Goal: Complete Application Form: Complete application form

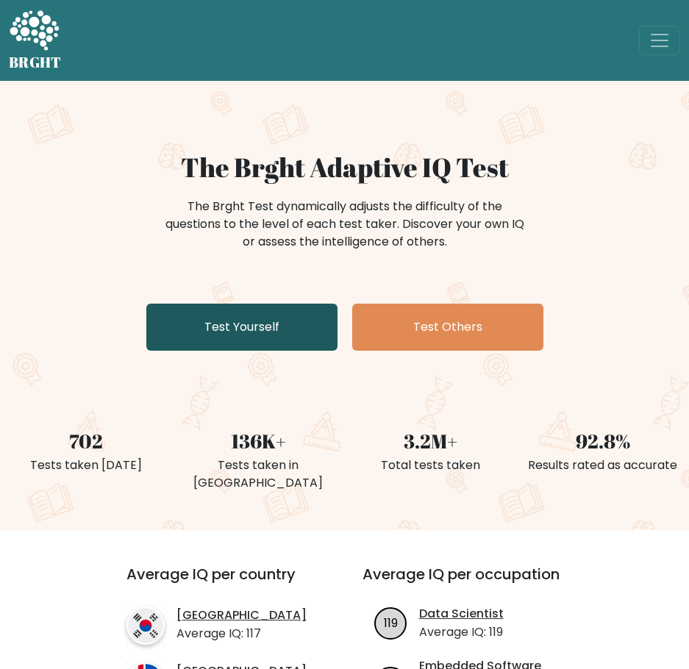
click at [268, 326] on link "Test Yourself" at bounding box center [241, 327] width 191 height 47
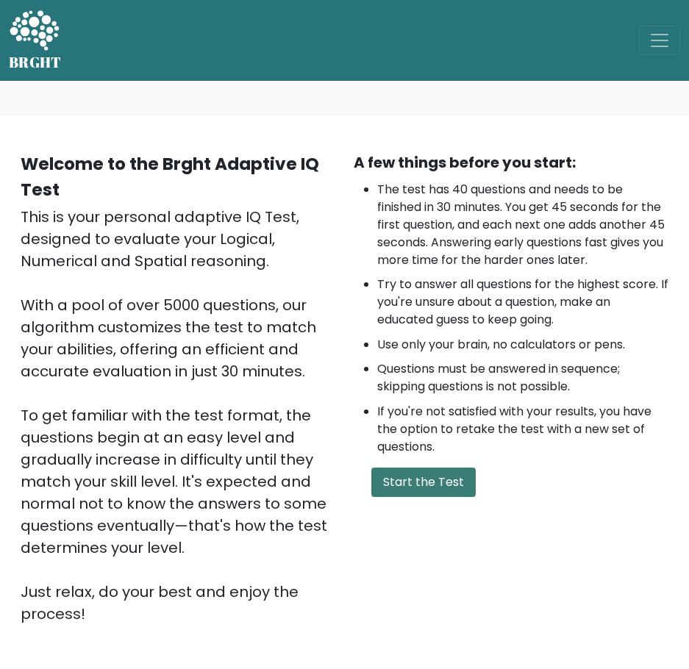
click at [431, 476] on button "Start the Test" at bounding box center [423, 482] width 104 height 29
click at [424, 458] on div "A few things before you start: The test has 40 questions and needs to be finish…" at bounding box center [511, 387] width 333 height 473
click at [425, 476] on button "Start the Test" at bounding box center [423, 482] width 104 height 29
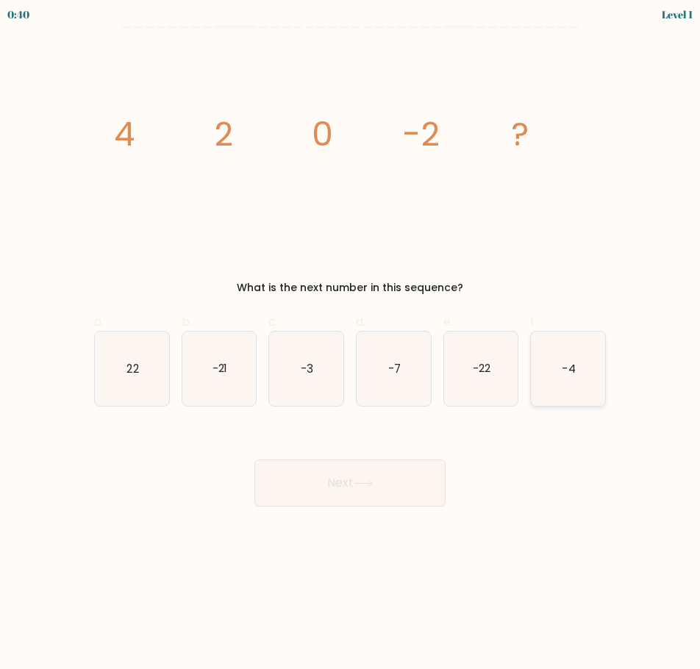
click at [579, 365] on icon "-4" at bounding box center [568, 369] width 74 height 74
click at [351, 344] on input "f. -4" at bounding box center [350, 340] width 1 height 10
radio input "true"
click at [380, 469] on button "Next" at bounding box center [349, 483] width 191 height 47
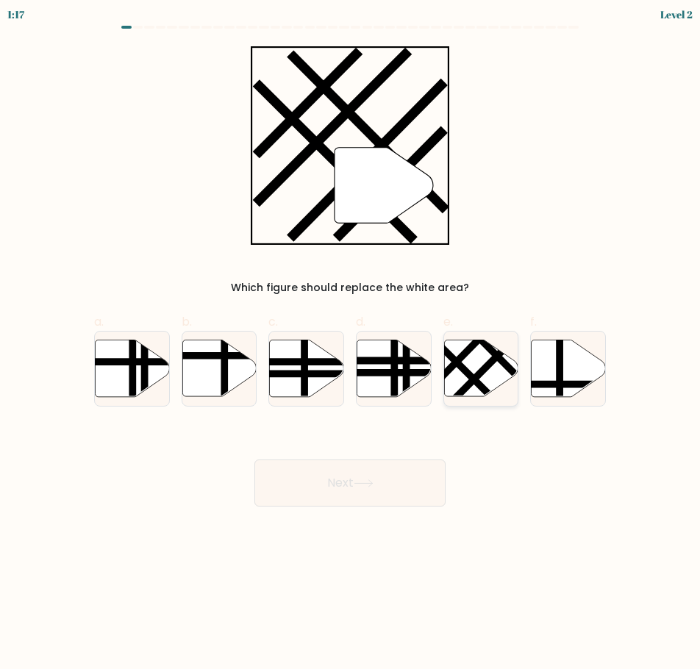
click at [495, 363] on line at bounding box center [486, 367] width 81 height 82
click at [351, 344] on input "e." at bounding box center [350, 340] width 1 height 10
radio input "true"
click at [400, 486] on button "Next" at bounding box center [349, 483] width 191 height 47
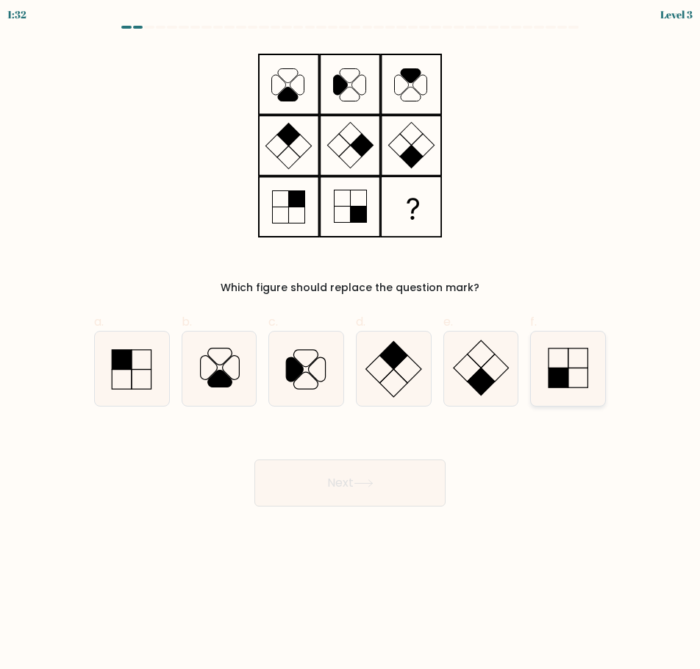
click at [545, 370] on icon at bounding box center [568, 369] width 74 height 74
click at [351, 344] on input "f." at bounding box center [350, 340] width 1 height 10
radio input "true"
click at [387, 473] on button "Next" at bounding box center [349, 483] width 191 height 47
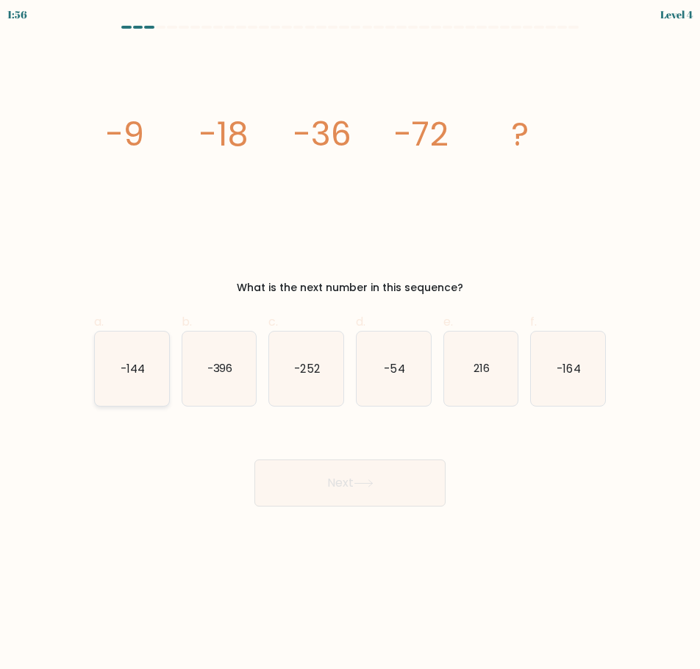
drag, startPoint x: 128, startPoint y: 375, endPoint x: 291, endPoint y: 451, distance: 180.2
click at [127, 375] on text "-144" at bounding box center [133, 367] width 24 height 15
click at [350, 344] on input "a. -144" at bounding box center [350, 340] width 1 height 10
radio input "true"
click at [355, 493] on button "Next" at bounding box center [349, 483] width 191 height 47
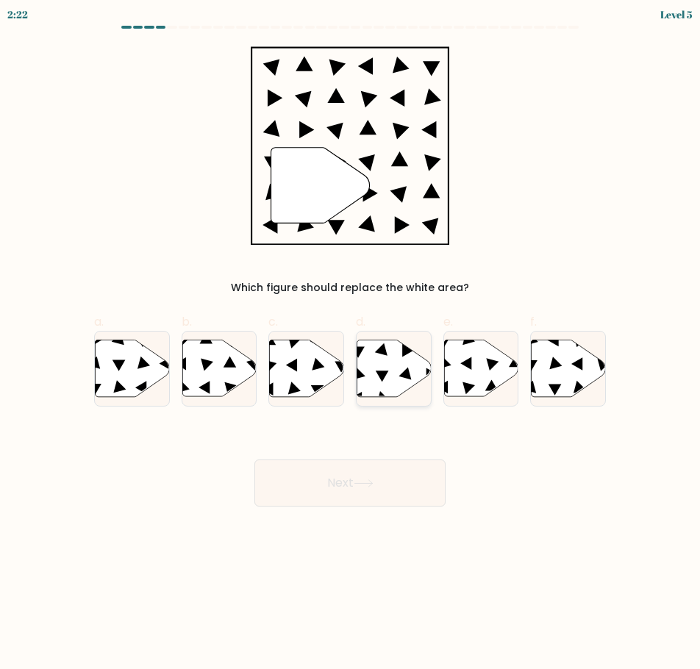
click at [390, 354] on icon at bounding box center [394, 368] width 74 height 57
click at [351, 344] on input "d." at bounding box center [350, 340] width 1 height 10
radio input "true"
click at [364, 464] on button "Next" at bounding box center [349, 483] width 191 height 47
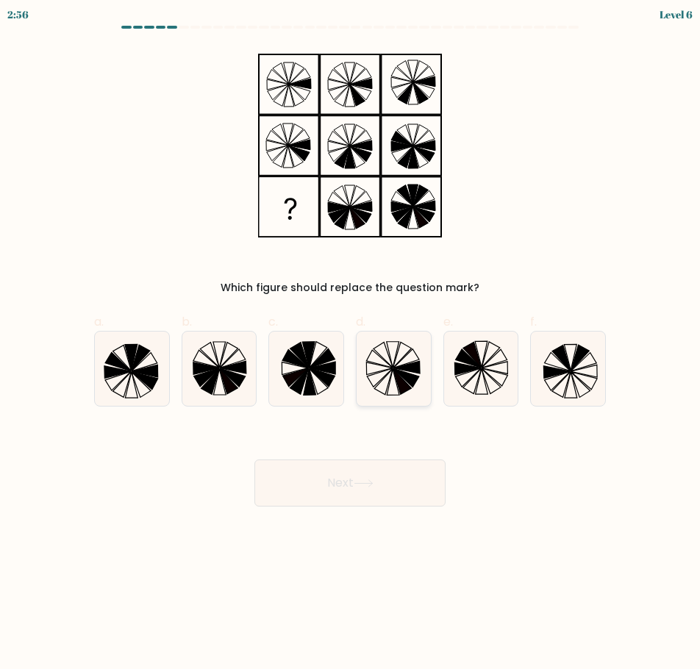
click at [393, 381] on icon at bounding box center [394, 369] width 74 height 74
click at [351, 344] on input "d." at bounding box center [350, 340] width 1 height 10
radio input "true"
click at [384, 473] on button "Next" at bounding box center [349, 483] width 191 height 47
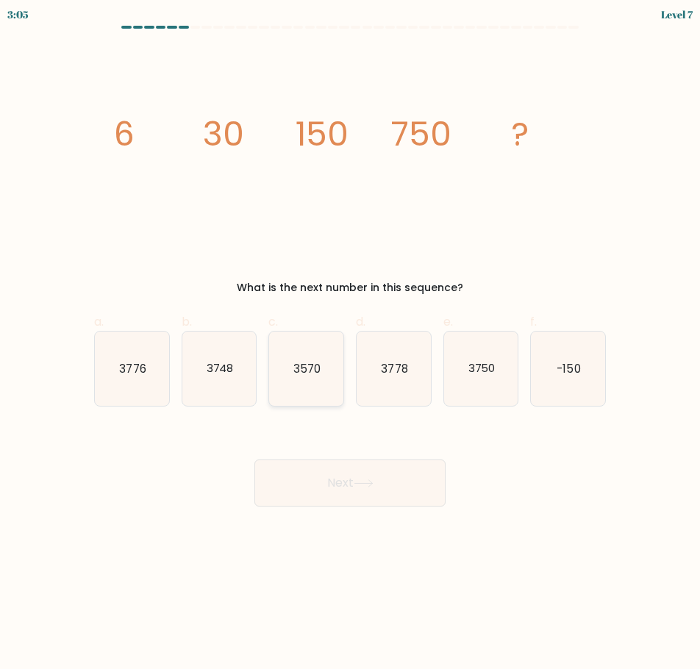
click at [296, 387] on icon "3570" at bounding box center [306, 369] width 74 height 74
click at [350, 344] on input "c. 3570" at bounding box center [350, 340] width 1 height 10
radio input "true"
click at [498, 382] on icon "3750" at bounding box center [481, 369] width 74 height 74
click at [351, 344] on input "e. 3750" at bounding box center [350, 340] width 1 height 10
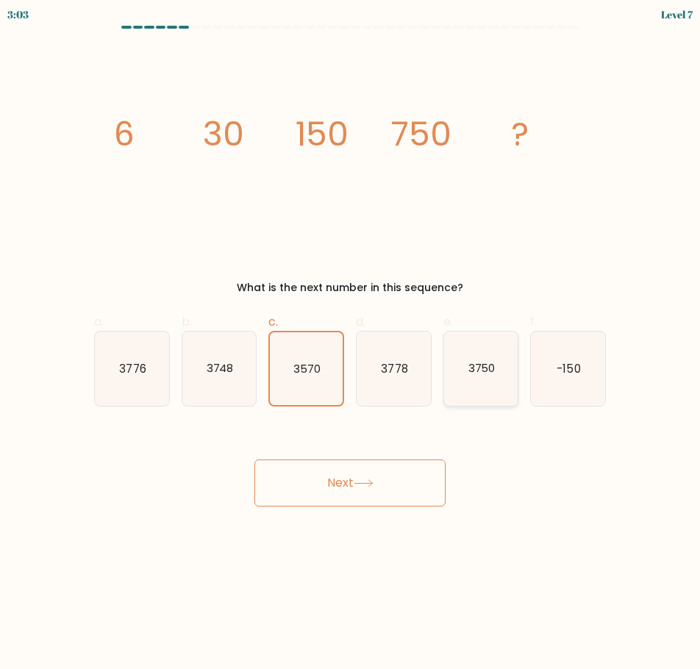
radio input "true"
click at [375, 490] on button "Next" at bounding box center [349, 483] width 191 height 47
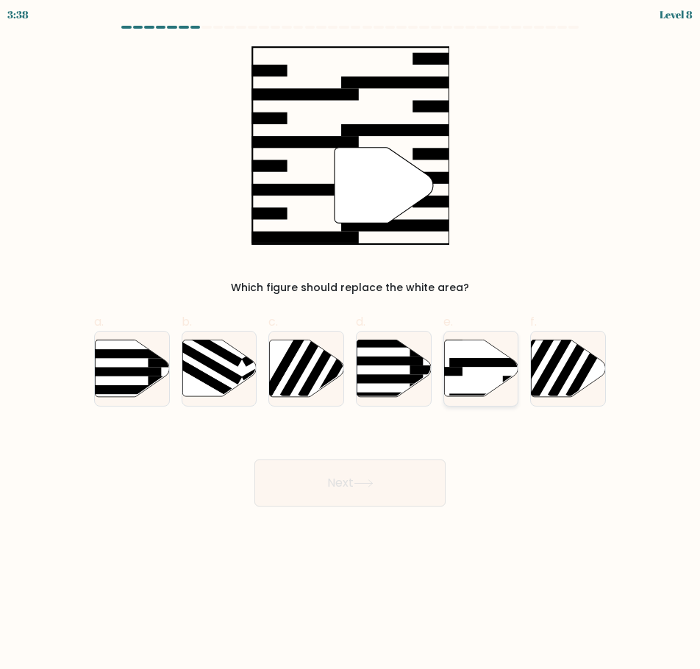
click at [491, 381] on icon at bounding box center [481, 368] width 74 height 57
click at [351, 344] on input "e." at bounding box center [350, 340] width 1 height 10
radio input "true"
click at [334, 495] on button "Next" at bounding box center [349, 483] width 191 height 47
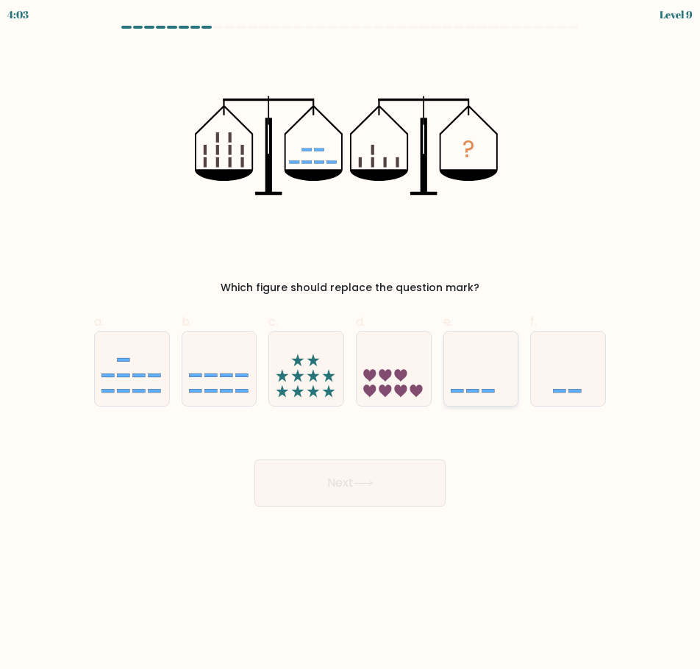
click at [496, 382] on icon at bounding box center [481, 368] width 74 height 61
click at [351, 344] on input "e." at bounding box center [350, 340] width 1 height 10
radio input "true"
click at [374, 490] on button "Next" at bounding box center [349, 483] width 191 height 47
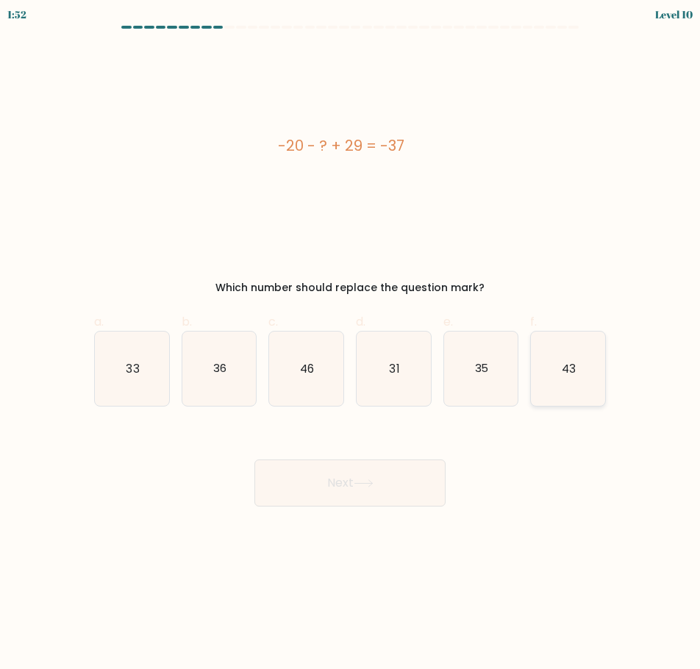
drag, startPoint x: 568, startPoint y: 372, endPoint x: 538, endPoint y: 387, distance: 33.2
click at [568, 371] on text "43" at bounding box center [569, 367] width 14 height 15
click at [351, 344] on input "f. 43" at bounding box center [350, 340] width 1 height 10
radio input "true"
click at [363, 481] on icon at bounding box center [364, 483] width 20 height 8
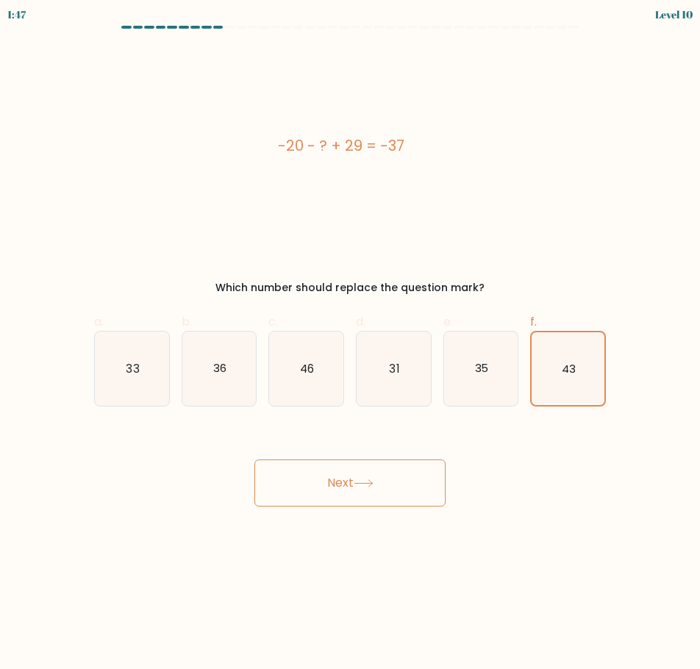
click at [365, 491] on button "Next" at bounding box center [349, 483] width 191 height 47
click at [593, 353] on icon "43" at bounding box center [568, 368] width 73 height 73
click at [351, 344] on input "f. 43" at bounding box center [350, 340] width 1 height 10
click at [354, 500] on button "Next" at bounding box center [349, 483] width 191 height 47
click at [379, 468] on button "Next" at bounding box center [349, 483] width 191 height 47
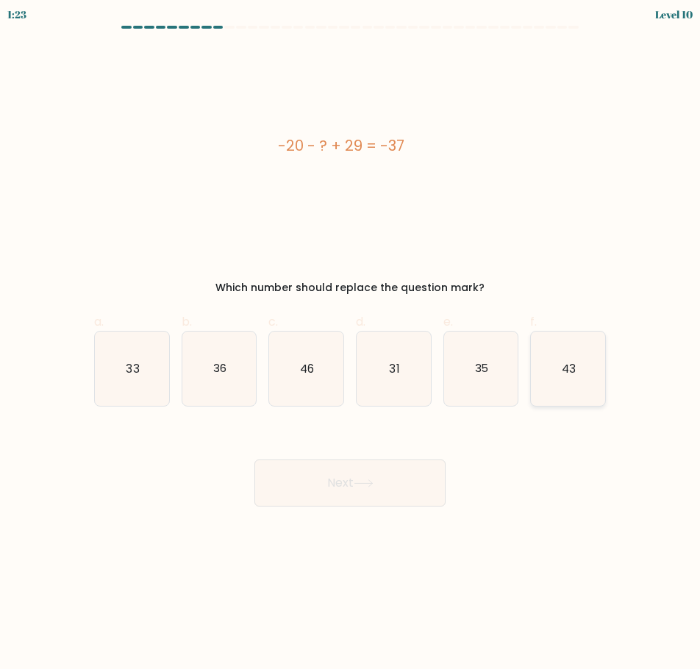
click at [573, 397] on icon "43" at bounding box center [568, 369] width 74 height 74
click at [351, 344] on input "f. 43" at bounding box center [350, 340] width 1 height 10
radio input "true"
click at [399, 454] on div "Next" at bounding box center [349, 465] width 529 height 82
click at [398, 469] on button "Next" at bounding box center [349, 483] width 191 height 47
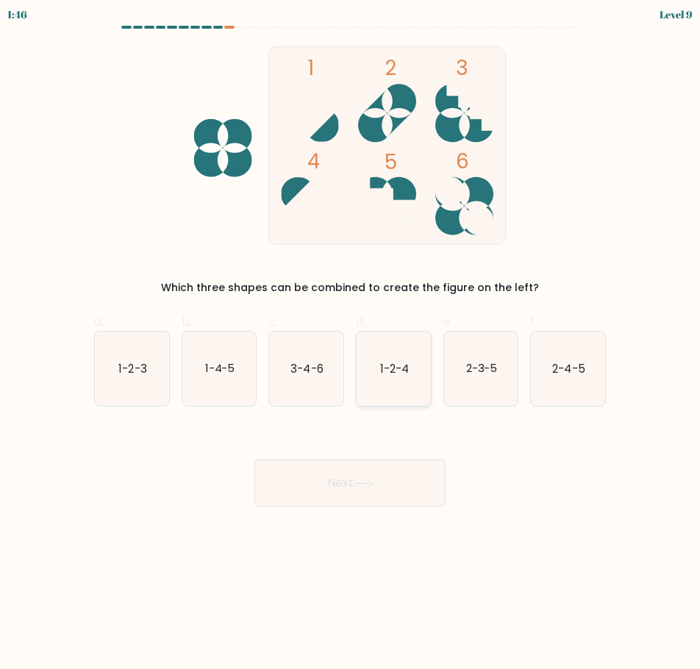
click at [380, 371] on text "1-2-4" at bounding box center [394, 367] width 29 height 15
click at [351, 344] on input "d. 1-2-4" at bounding box center [350, 340] width 1 height 10
radio input "true"
click at [352, 486] on button "Next" at bounding box center [349, 483] width 191 height 47
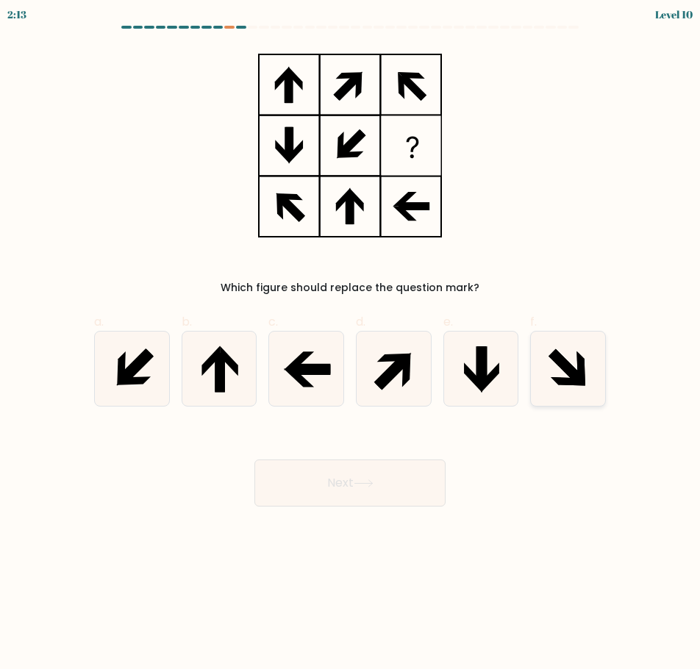
click at [554, 350] on icon at bounding box center [568, 369] width 74 height 74
click at [351, 344] on input "f." at bounding box center [350, 340] width 1 height 10
radio input "true"
click at [340, 490] on button "Next" at bounding box center [349, 483] width 191 height 47
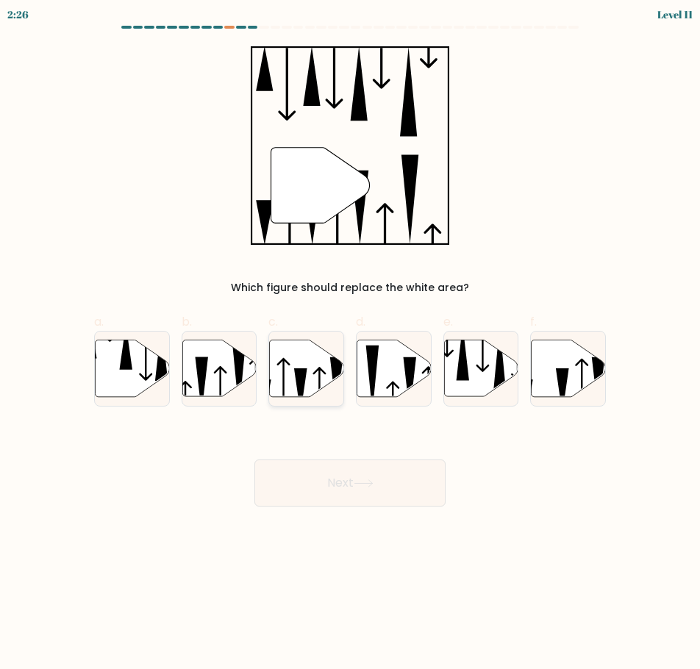
click at [296, 386] on icon at bounding box center [307, 368] width 74 height 57
click at [350, 344] on input "c." at bounding box center [350, 340] width 1 height 10
radio input "true"
click at [365, 484] on icon at bounding box center [364, 483] width 20 height 8
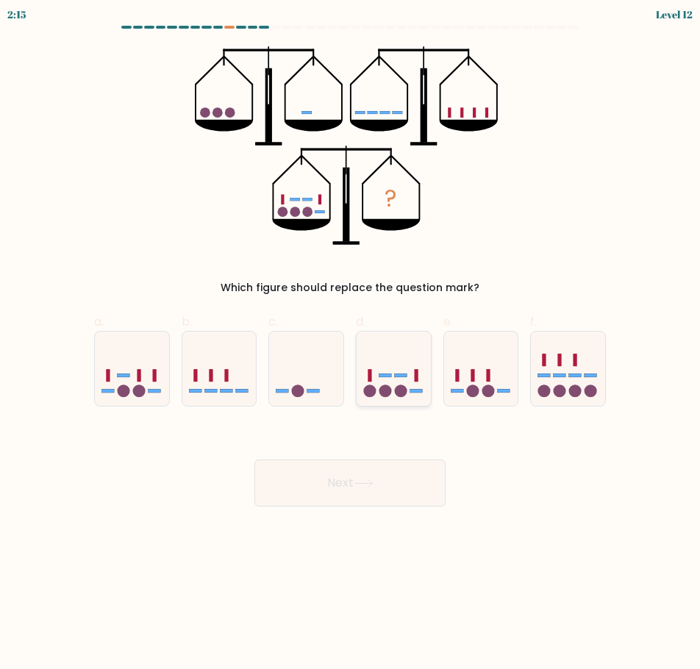
click at [397, 401] on div at bounding box center [394, 369] width 76 height 76
click at [351, 344] on input "d." at bounding box center [350, 340] width 1 height 10
radio input "true"
click at [353, 478] on button "Next" at bounding box center [349, 483] width 191 height 47
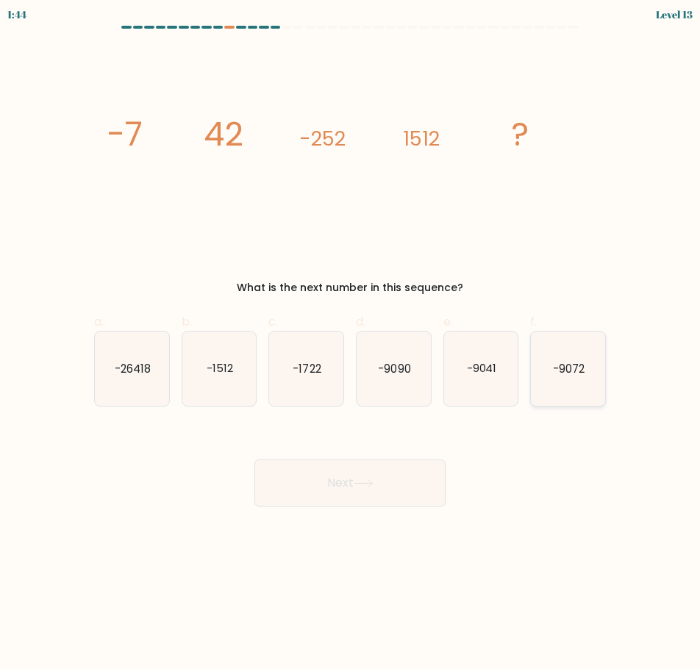
drag, startPoint x: 565, startPoint y: 373, endPoint x: 501, endPoint y: 435, distance: 89.4
click at [565, 373] on text "-9072" at bounding box center [569, 367] width 32 height 15
click at [351, 344] on input "f. -9072" at bounding box center [350, 340] width 1 height 10
radio input "true"
click at [423, 479] on button "Next" at bounding box center [349, 483] width 191 height 47
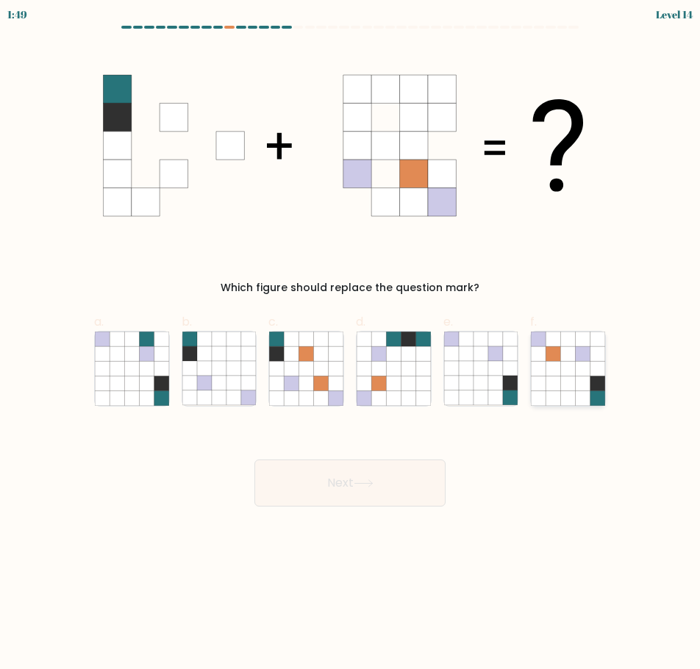
click at [591, 398] on icon at bounding box center [597, 397] width 15 height 15
click at [351, 344] on input "f." at bounding box center [350, 340] width 1 height 10
radio input "true"
click at [380, 482] on button "Next" at bounding box center [349, 483] width 191 height 47
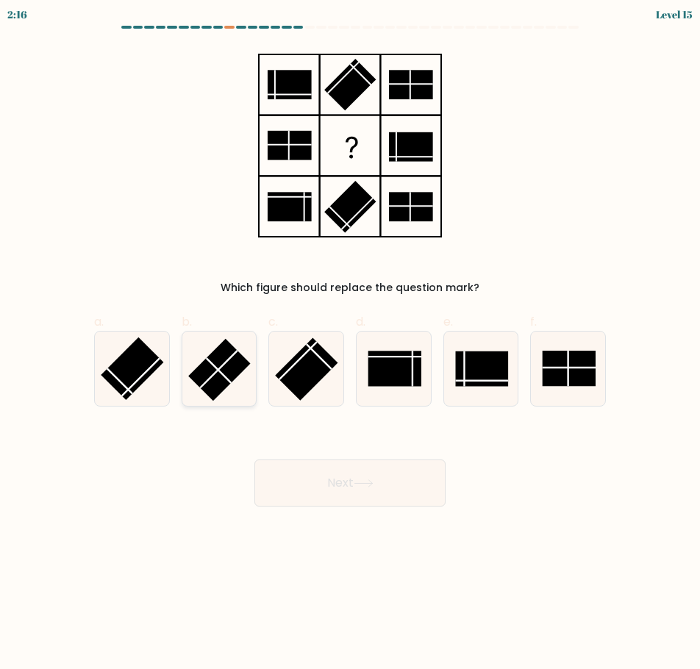
click at [211, 376] on line at bounding box center [218, 369] width 37 height 37
click at [350, 344] on input "b." at bounding box center [350, 340] width 1 height 10
radio input "true"
click at [312, 455] on div "Next" at bounding box center [349, 465] width 529 height 82
click at [307, 479] on button "Next" at bounding box center [349, 483] width 191 height 47
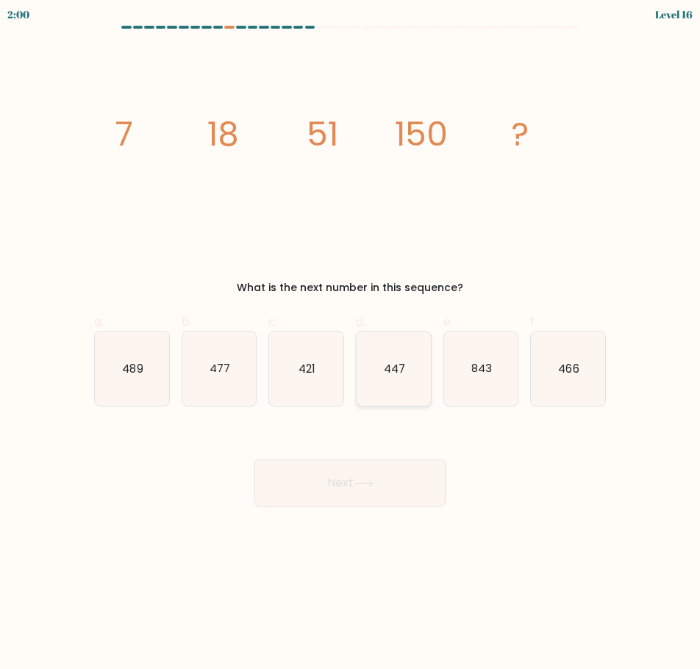
click at [379, 369] on icon "447" at bounding box center [394, 369] width 74 height 74
click at [351, 344] on input "d. 447" at bounding box center [350, 340] width 1 height 10
radio input "true"
click at [365, 471] on button "Next" at bounding box center [349, 483] width 191 height 47
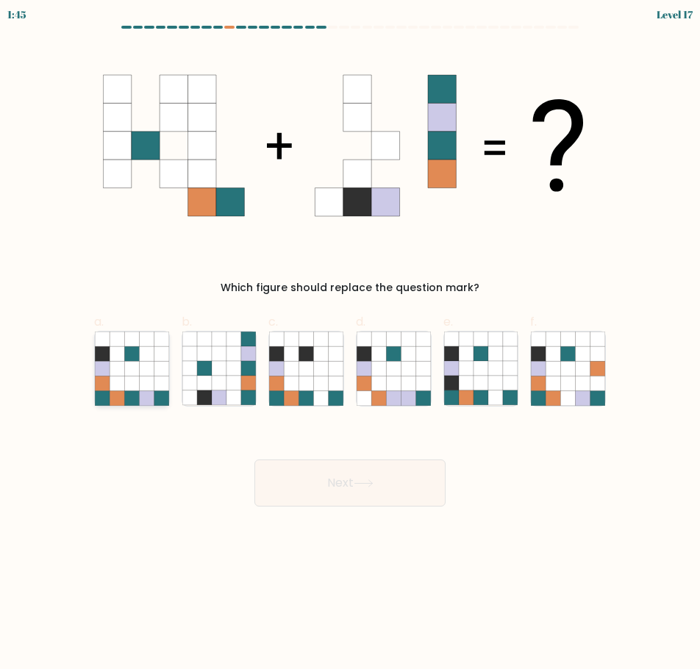
click at [165, 397] on icon at bounding box center [161, 397] width 15 height 15
click at [350, 344] on input "a." at bounding box center [350, 340] width 1 height 10
radio input "true"
click at [310, 505] on button "Next" at bounding box center [349, 483] width 191 height 47
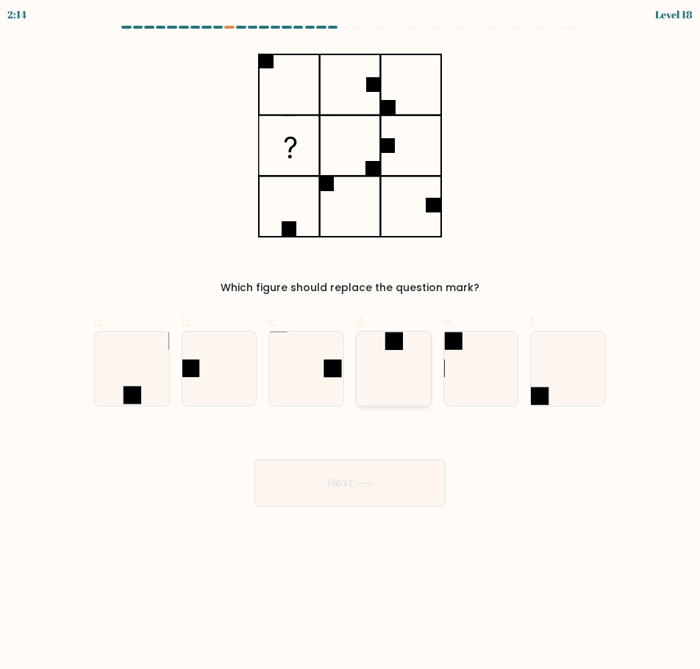
click at [386, 363] on icon at bounding box center [394, 369] width 74 height 74
click at [351, 344] on input "d." at bounding box center [350, 340] width 1 height 10
radio input "true"
click at [390, 499] on button "Next" at bounding box center [349, 483] width 191 height 47
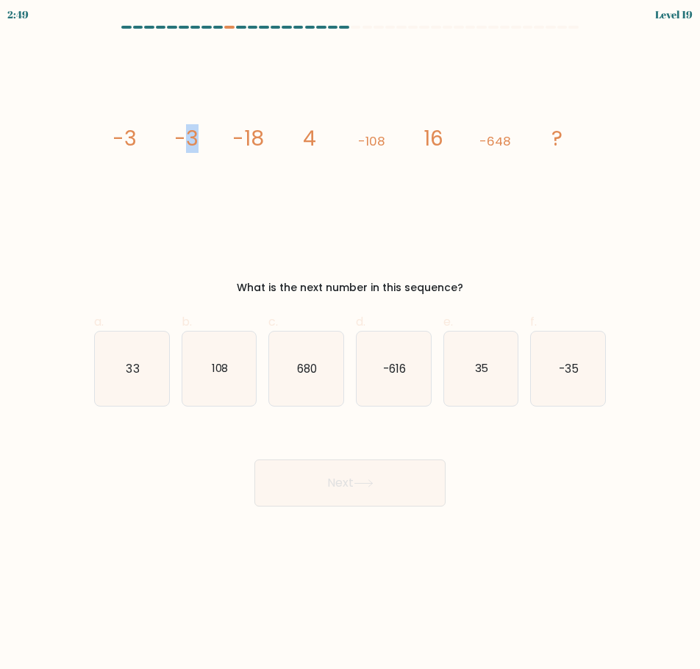
drag, startPoint x: 190, startPoint y: 135, endPoint x: 201, endPoint y: 135, distance: 11.8
click at [201, 135] on icon "image/svg+xml -3 -3 -18 4 -108 16 -648 ?" at bounding box center [350, 145] width 494 height 199
click at [198, 135] on tspan "-3" at bounding box center [186, 138] width 24 height 29
drag, startPoint x: 191, startPoint y: 137, endPoint x: 199, endPoint y: 139, distance: 7.7
click at [199, 139] on icon "image/svg+xml -3 -3 -18 4 -108 16 -648 ?" at bounding box center [350, 145] width 494 height 199
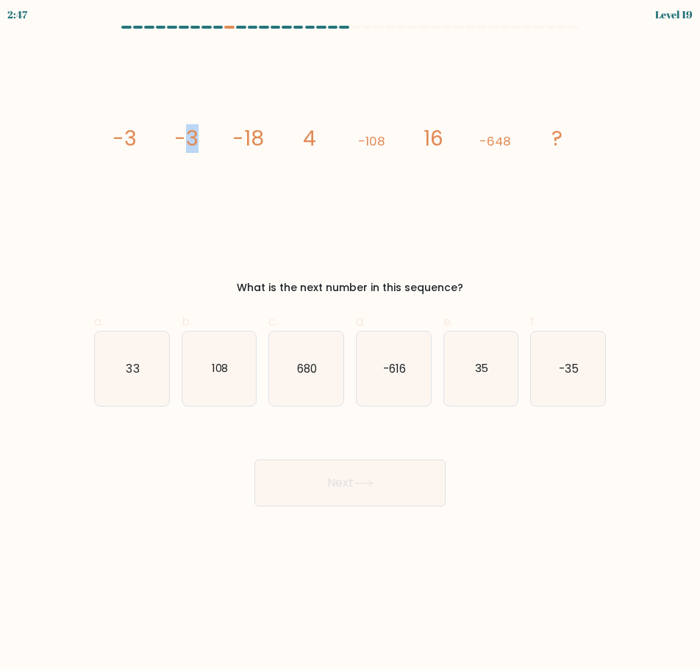
click at [206, 147] on icon "image/svg+xml -3 -3 -18 4 -108 16 -648 ?" at bounding box center [350, 145] width 494 height 199
drag, startPoint x: 243, startPoint y: 133, endPoint x: 268, endPoint y: 135, distance: 24.4
click at [268, 135] on icon "image/svg+xml -3 -3 -18 4 -108 16 -648 ?" at bounding box center [350, 145] width 494 height 199
drag, startPoint x: 258, startPoint y: 136, endPoint x: 243, endPoint y: 137, distance: 14.7
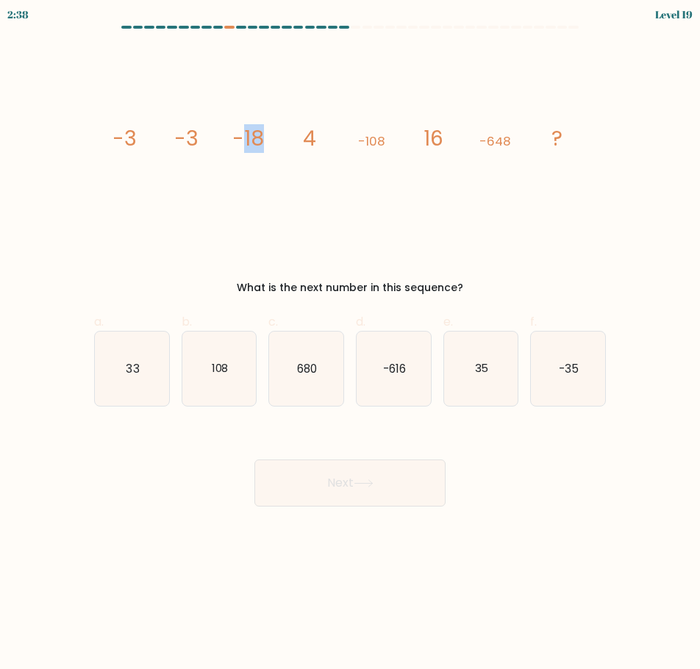
click at [243, 137] on tspan "-18" at bounding box center [248, 138] width 32 height 29
click at [311, 149] on tspan "4" at bounding box center [309, 138] width 13 height 29
drag, startPoint x: 307, startPoint y: 140, endPoint x: 326, endPoint y: 143, distance: 19.2
click at [326, 143] on icon "image/svg+xml -3 -3 -18 4 -108 16 -648 ?" at bounding box center [350, 145] width 494 height 199
click at [301, 146] on icon "image/svg+xml -3 -3 -18 4 -108 16 -648 ?" at bounding box center [350, 145] width 494 height 199
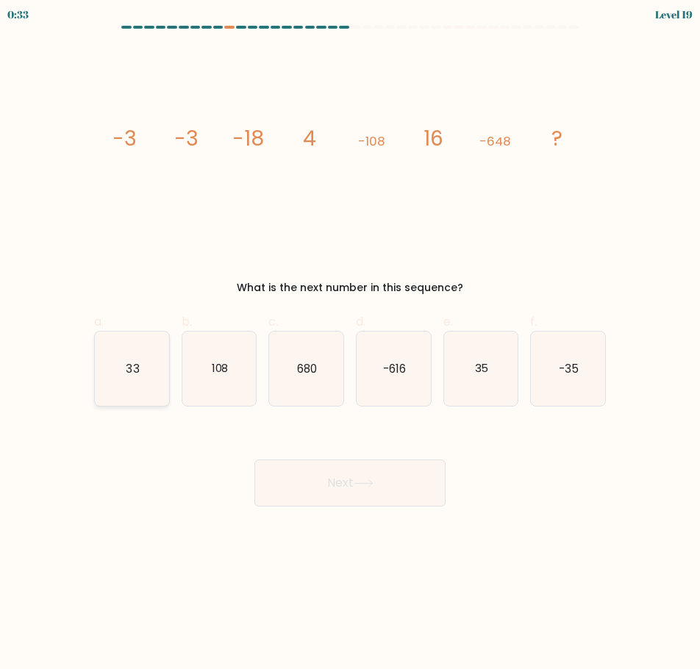
click at [108, 387] on icon "33" at bounding box center [132, 369] width 74 height 74
click at [350, 344] on input "a. 33" at bounding box center [350, 340] width 1 height 10
radio input "true"
click at [285, 490] on button "Next" at bounding box center [349, 483] width 191 height 47
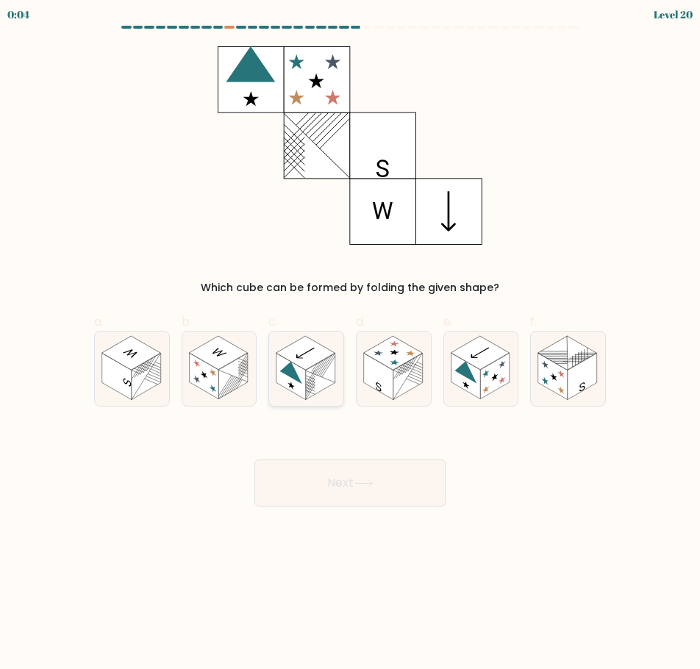
click at [317, 351] on rect at bounding box center [305, 353] width 59 height 34
click at [350, 344] on input "c." at bounding box center [350, 340] width 1 height 10
radio input "true"
click at [381, 506] on body "0:04 Level 20" at bounding box center [350, 334] width 700 height 669
click at [387, 493] on button "Next" at bounding box center [349, 483] width 191 height 47
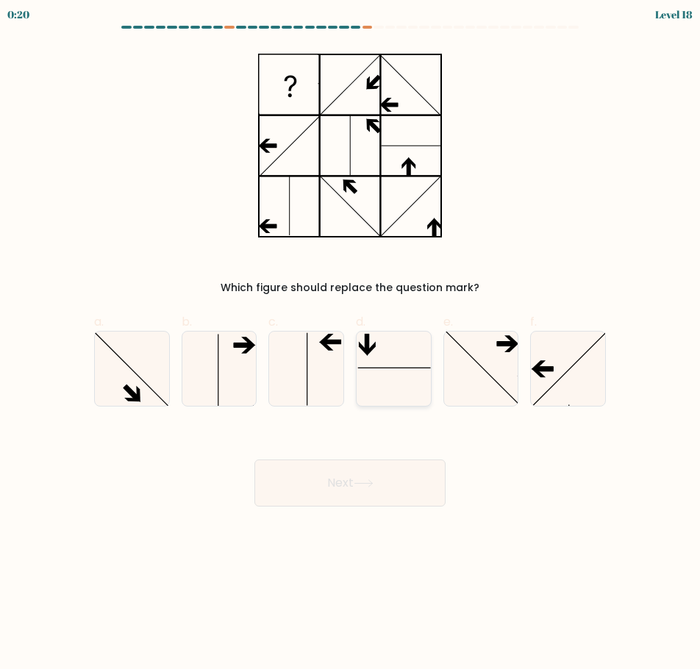
click at [385, 384] on icon at bounding box center [394, 369] width 74 height 74
click at [351, 344] on input "d." at bounding box center [350, 340] width 1 height 10
radio input "true"
drag, startPoint x: 363, startPoint y: 501, endPoint x: 364, endPoint y: 494, distance: 7.4
click at [364, 497] on button "Next" at bounding box center [349, 483] width 191 height 47
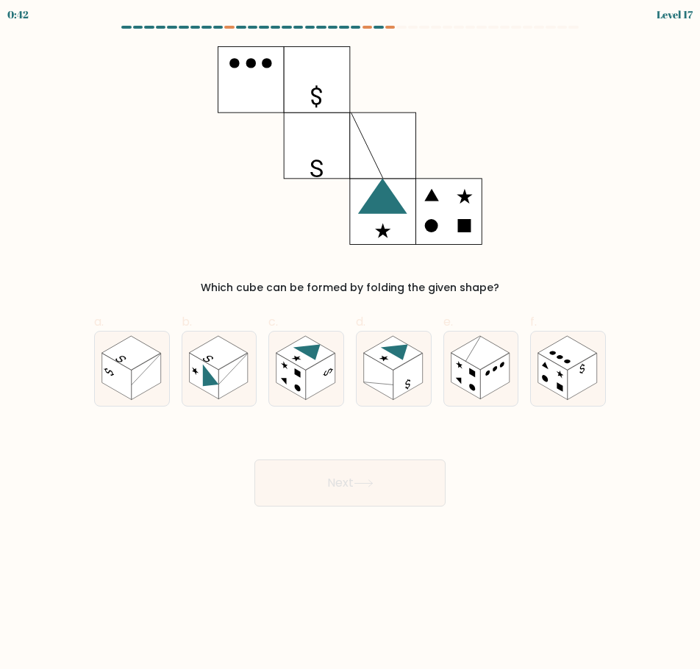
click at [422, 479] on button "Next" at bounding box center [349, 483] width 191 height 47
click at [136, 498] on div "Next" at bounding box center [349, 465] width 529 height 82
click at [500, 372] on rect at bounding box center [494, 376] width 29 height 46
click at [351, 344] on input "e." at bounding box center [350, 340] width 1 height 10
radio input "true"
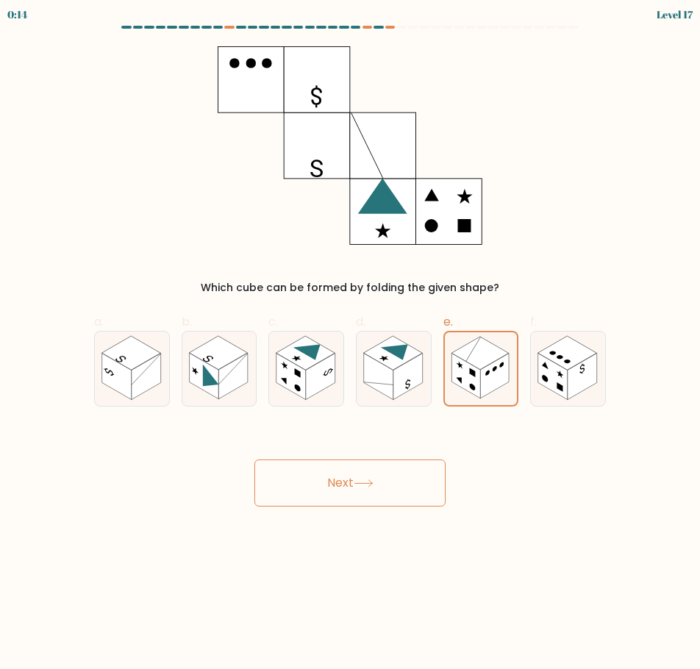
click at [372, 473] on button "Next" at bounding box center [349, 483] width 191 height 47
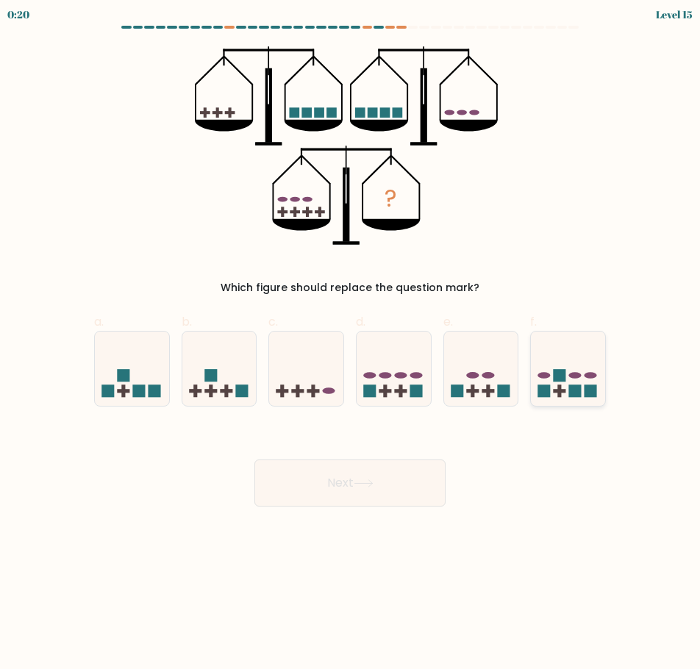
click at [543, 395] on rect at bounding box center [544, 391] width 12 height 12
click at [351, 344] on input "f." at bounding box center [350, 340] width 1 height 10
radio input "true"
click at [435, 457] on div "Next" at bounding box center [349, 465] width 529 height 82
click at [426, 478] on button "Next" at bounding box center [349, 483] width 191 height 47
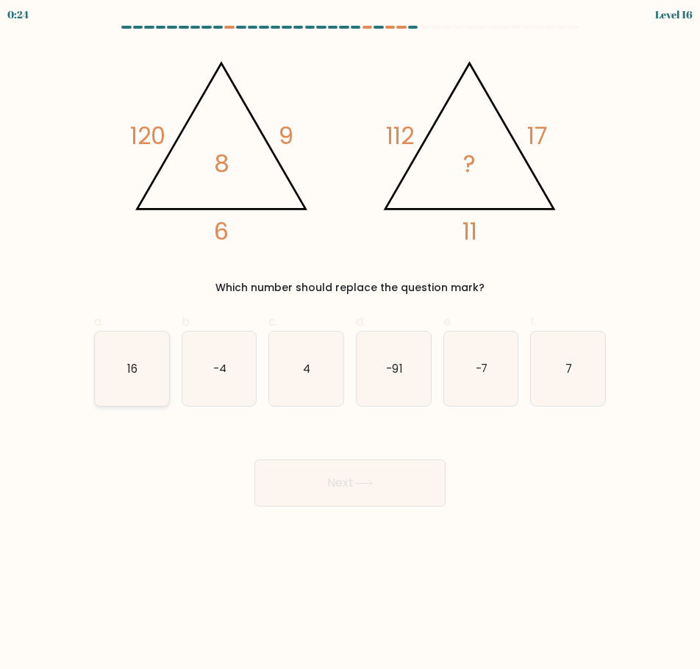
click at [119, 369] on icon "16" at bounding box center [132, 369] width 74 height 74
click at [350, 344] on input "a. 16" at bounding box center [350, 340] width 1 height 10
radio input "true"
click at [360, 481] on icon at bounding box center [364, 483] width 20 height 8
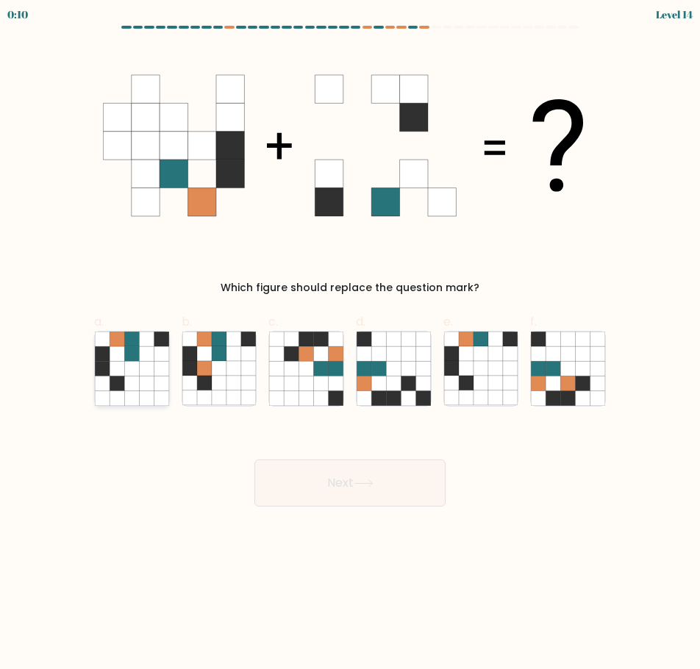
click at [120, 358] on icon at bounding box center [117, 353] width 15 height 15
click at [350, 344] on input "a." at bounding box center [350, 340] width 1 height 10
radio input "true"
click at [313, 482] on button "Next" at bounding box center [349, 483] width 191 height 47
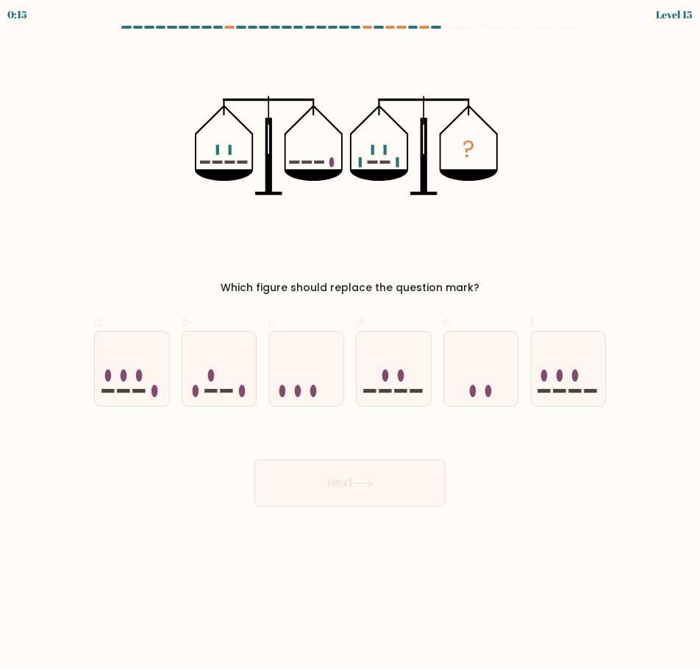
drag, startPoint x: 481, startPoint y: 363, endPoint x: 447, endPoint y: 408, distance: 56.2
click at [479, 365] on icon at bounding box center [481, 368] width 74 height 61
click at [351, 344] on input "e." at bounding box center [350, 340] width 1 height 10
radio input "true"
click at [377, 491] on button "Next" at bounding box center [349, 483] width 191 height 47
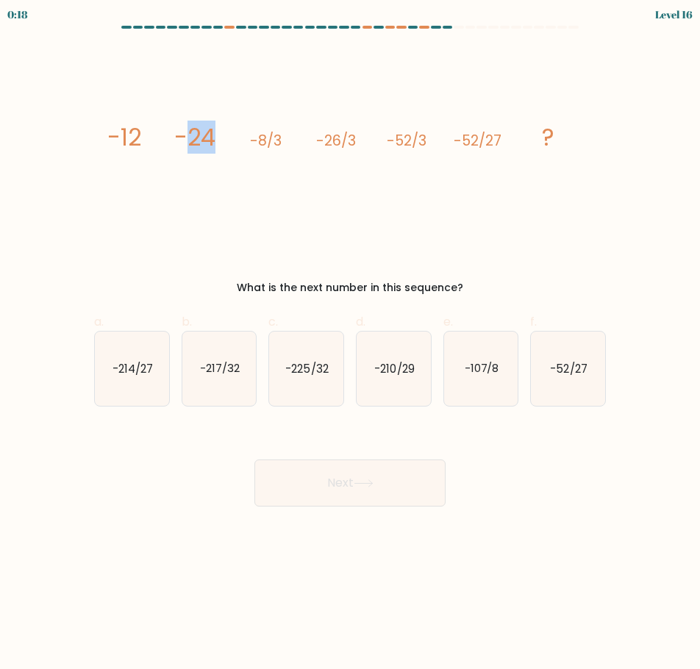
drag, startPoint x: 211, startPoint y: 140, endPoint x: 231, endPoint y: 140, distance: 19.9
click at [231, 140] on icon "image/svg+xml -12 -24 -8/3 -26/3 -52/3 -52/27 ?" at bounding box center [350, 145] width 494 height 199
click at [227, 140] on icon "image/svg+xml -12 -24 -8/3 -26/3 -52/3 -52/27 ?" at bounding box center [350, 145] width 494 height 199
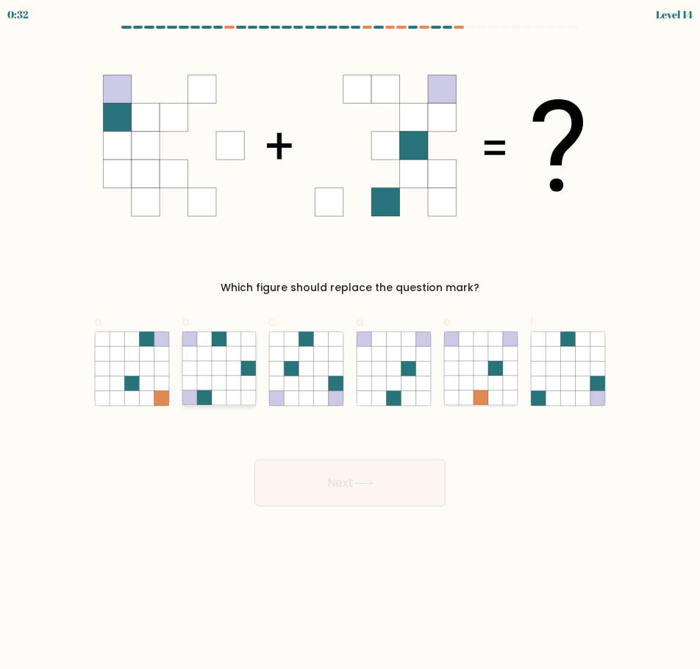
click at [196, 354] on icon at bounding box center [189, 353] width 15 height 15
click at [350, 344] on input "b." at bounding box center [350, 340] width 1 height 10
radio input "true"
click at [367, 484] on icon at bounding box center [364, 483] width 20 height 8
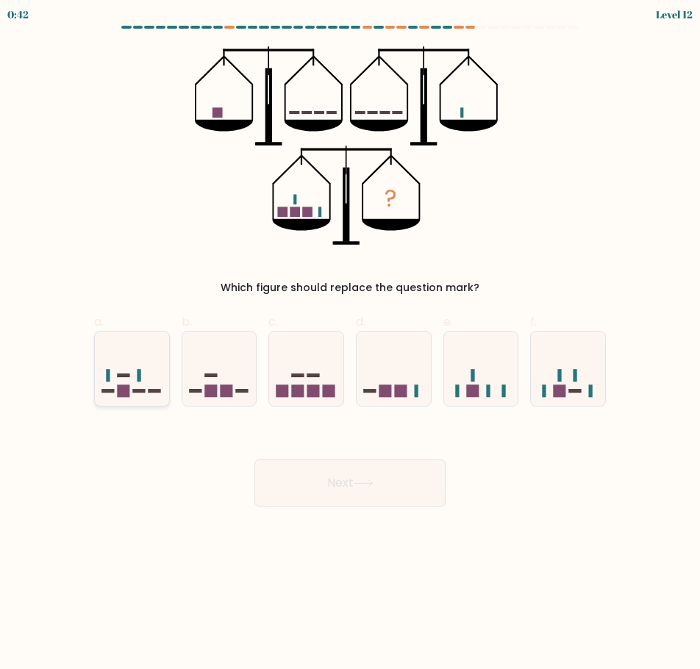
click at [148, 393] on icon at bounding box center [132, 368] width 74 height 61
click at [350, 344] on input "a." at bounding box center [350, 340] width 1 height 10
radio input "true"
click at [296, 468] on button "Next" at bounding box center [349, 483] width 191 height 47
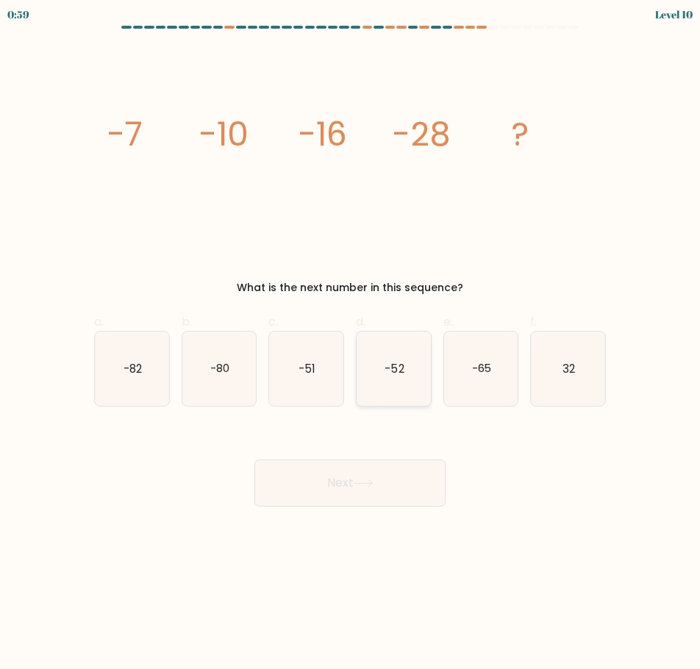
click at [390, 356] on icon "-52" at bounding box center [394, 369] width 74 height 74
click at [351, 344] on input "d. -52" at bounding box center [350, 340] width 1 height 10
radio input "true"
click at [379, 475] on button "Next" at bounding box center [349, 483] width 191 height 47
click at [365, 486] on icon at bounding box center [364, 483] width 20 height 8
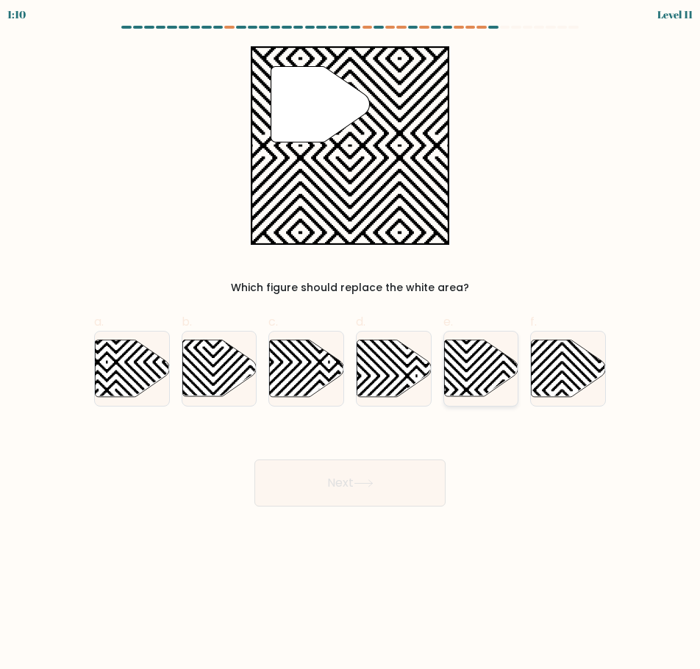
click at [476, 375] on icon at bounding box center [481, 368] width 74 height 57
click at [351, 344] on input "e." at bounding box center [350, 340] width 1 height 10
radio input "true"
click at [337, 483] on button "Next" at bounding box center [349, 483] width 191 height 47
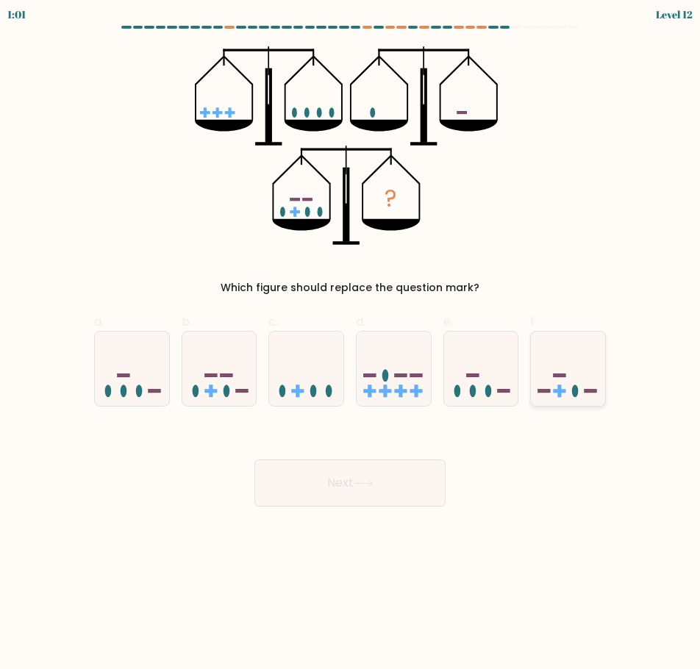
click at [593, 402] on div at bounding box center [568, 369] width 76 height 76
click at [351, 344] on input "f." at bounding box center [350, 340] width 1 height 10
radio input "true"
click at [330, 490] on button "Next" at bounding box center [349, 483] width 191 height 47
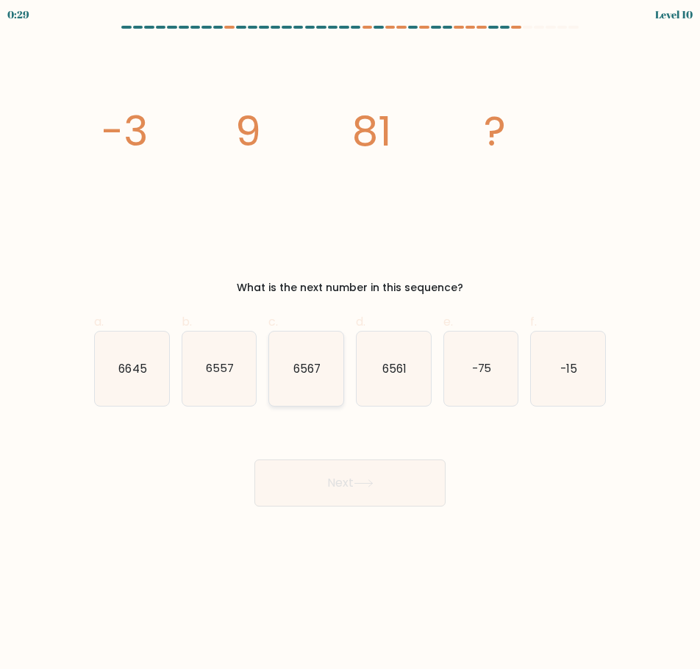
click at [282, 365] on icon "6567" at bounding box center [306, 369] width 74 height 74
click at [350, 344] on input "c. 6567" at bounding box center [350, 340] width 1 height 10
radio input "true"
click at [346, 489] on button "Next" at bounding box center [349, 483] width 191 height 47
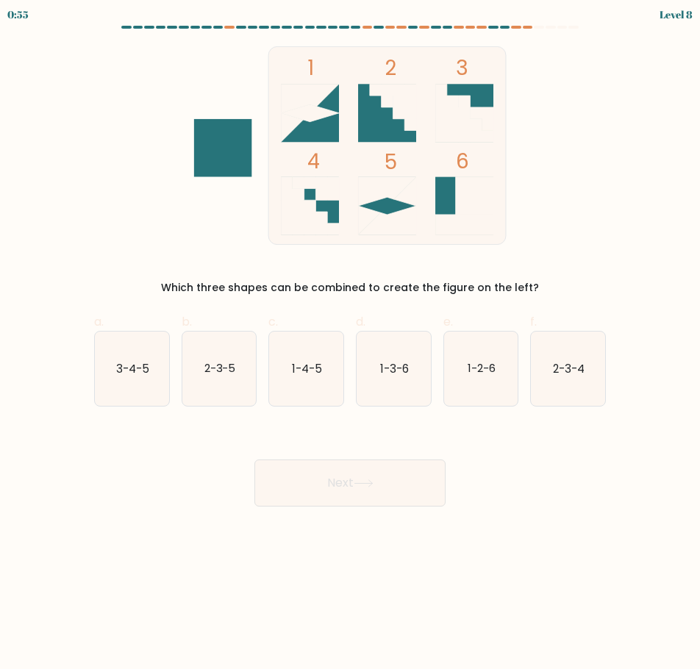
click at [555, 374] on text "2-3-4" at bounding box center [569, 367] width 32 height 15
click at [351, 344] on input "f. 2-3-4" at bounding box center [350, 340] width 1 height 10
radio input "true"
click at [348, 509] on body "0:54 Level 8" at bounding box center [350, 334] width 700 height 669
click at [358, 495] on button "Next" at bounding box center [349, 483] width 191 height 47
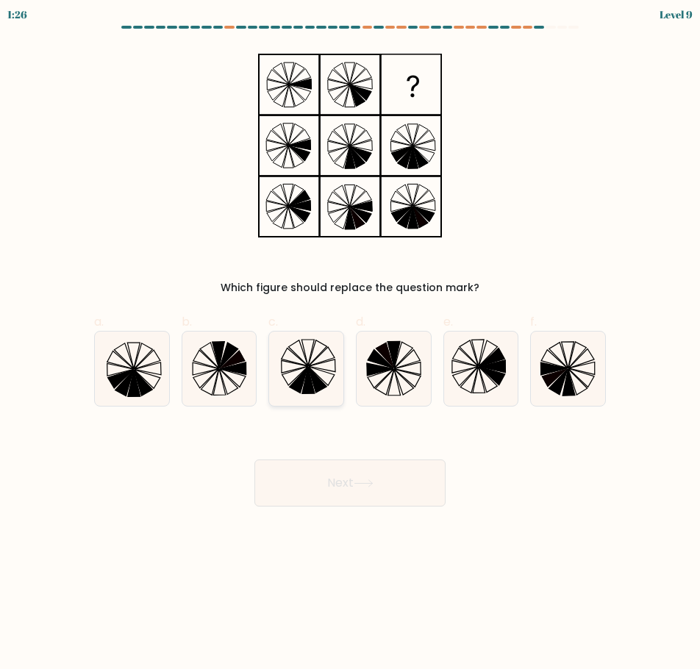
click at [292, 390] on icon at bounding box center [306, 369] width 74 height 74
click at [350, 344] on input "c." at bounding box center [350, 340] width 1 height 10
radio input "true"
click at [314, 504] on button "Next" at bounding box center [349, 483] width 191 height 47
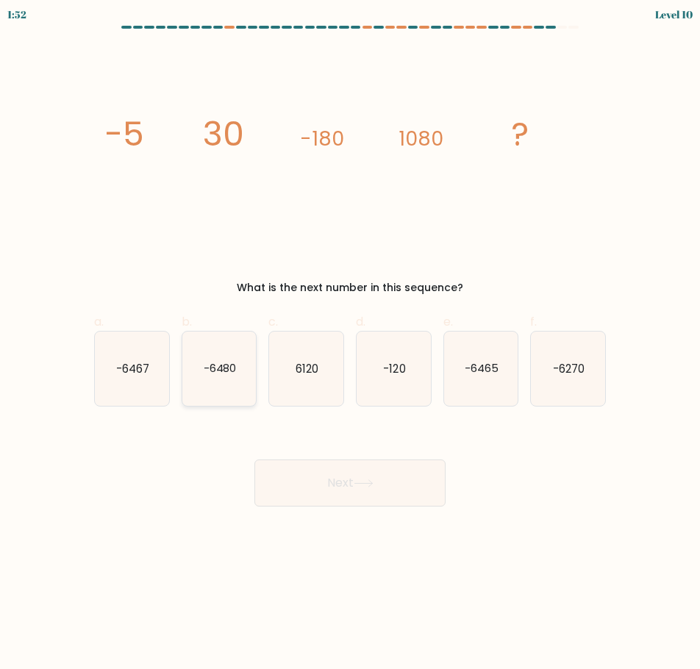
click at [226, 385] on icon "-6480" at bounding box center [219, 369] width 74 height 74
click at [350, 344] on input "b. -6480" at bounding box center [350, 340] width 1 height 10
radio input "true"
click at [346, 476] on button "Next" at bounding box center [349, 483] width 191 height 47
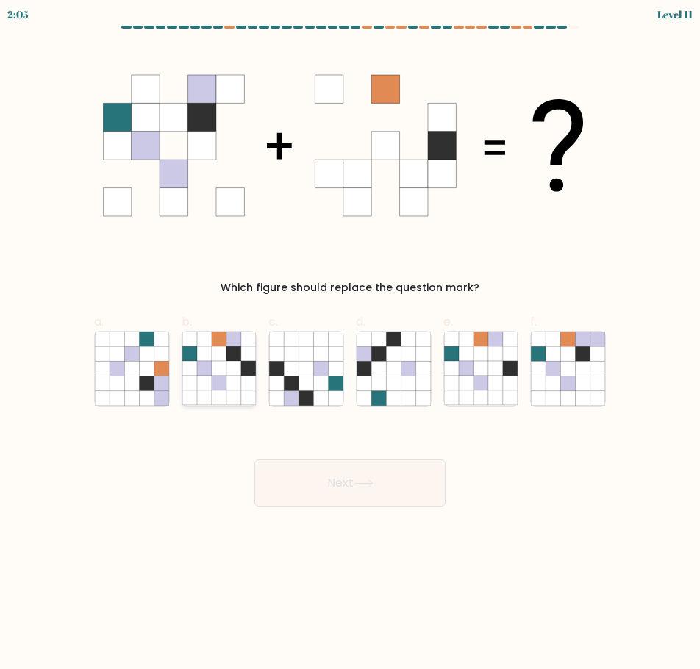
click at [212, 360] on icon at bounding box center [219, 353] width 15 height 15
click at [350, 344] on input "b." at bounding box center [350, 340] width 1 height 10
radio input "true"
click at [332, 469] on button "Next" at bounding box center [349, 483] width 191 height 47
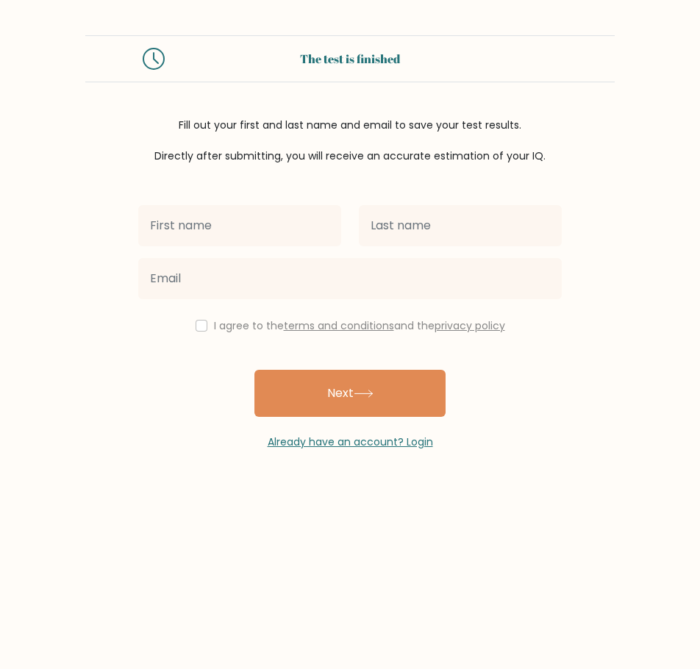
click at [273, 215] on input "text" at bounding box center [239, 225] width 203 height 41
click at [218, 322] on label "I agree to the terms and conditions and the privacy policy" at bounding box center [359, 325] width 291 height 15
click at [197, 324] on input "checkbox" at bounding box center [202, 326] width 12 height 12
checkbox input "true"
click at [224, 249] on div at bounding box center [239, 225] width 221 height 53
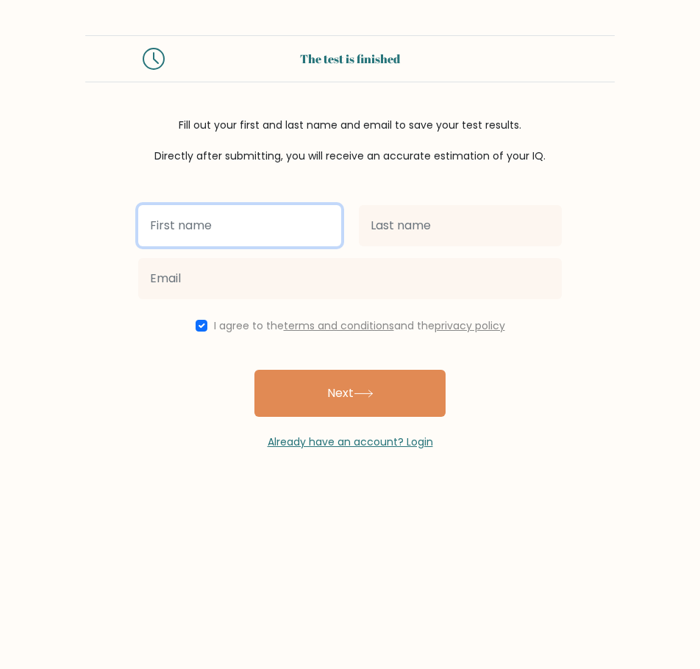
click at [235, 229] on input "text" at bounding box center [239, 225] width 203 height 41
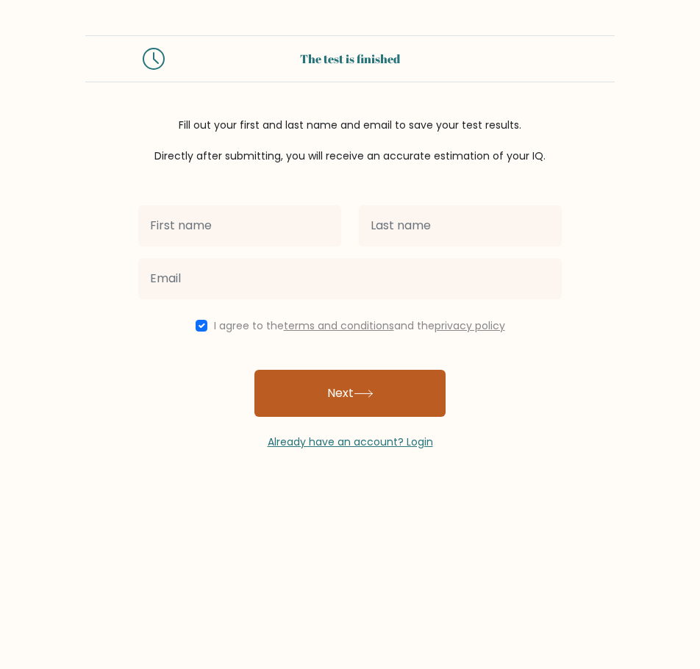
click at [304, 385] on button "Next" at bounding box center [349, 393] width 191 height 47
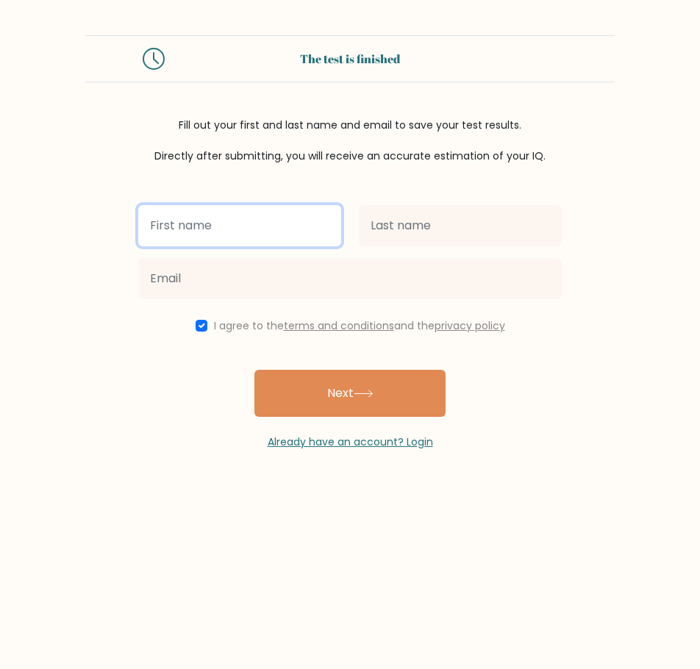
click at [234, 212] on input "text" at bounding box center [239, 225] width 203 height 41
type input "A"
type input "[PERSON_NAME]"
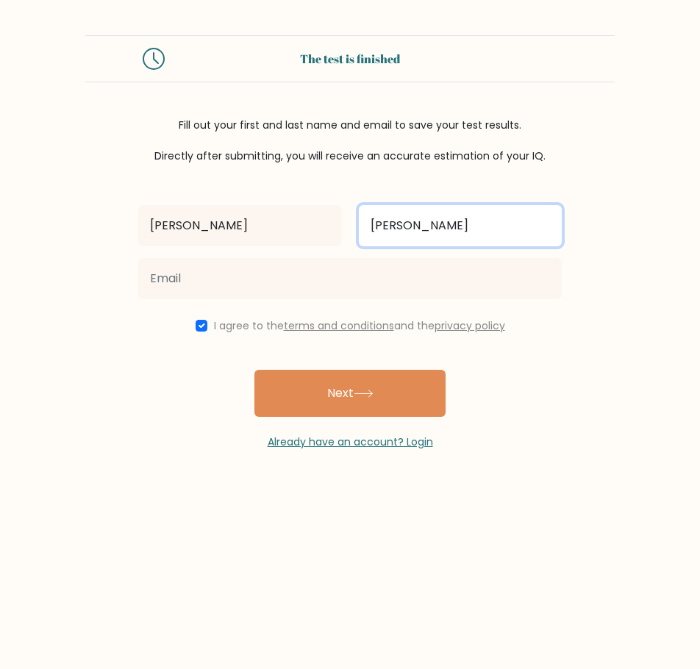
type input "[PERSON_NAME]"
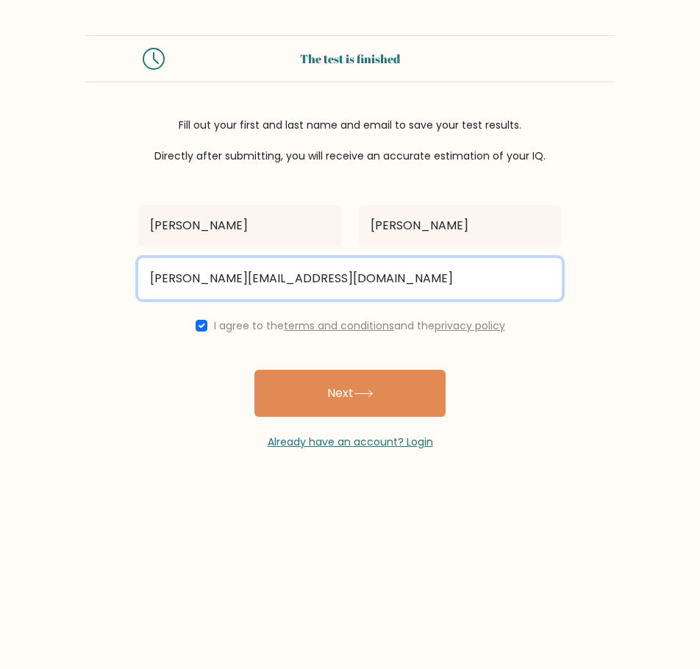
type input "morgan.thom42@gmail.com"
click at [254, 370] on button "Next" at bounding box center [349, 393] width 191 height 47
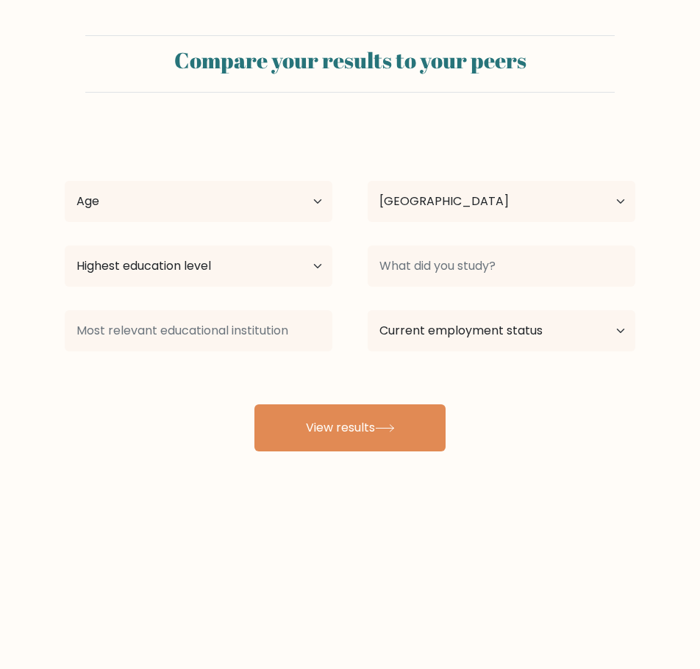
select select "US"
click at [257, 196] on select "Age Under 18 years old 18-24 years old 25-34 years old 35-44 years old 45-54 ye…" at bounding box center [199, 201] width 268 height 41
select select "25_34"
click at [65, 181] on select "Age Under 18 years old 18-24 years old 25-34 years old 35-44 years old 45-54 ye…" at bounding box center [199, 201] width 268 height 41
click at [446, 218] on select "Country Afghanistan Albania Algeria American Samoa Andorra Angola Anguilla Anta…" at bounding box center [502, 201] width 268 height 41
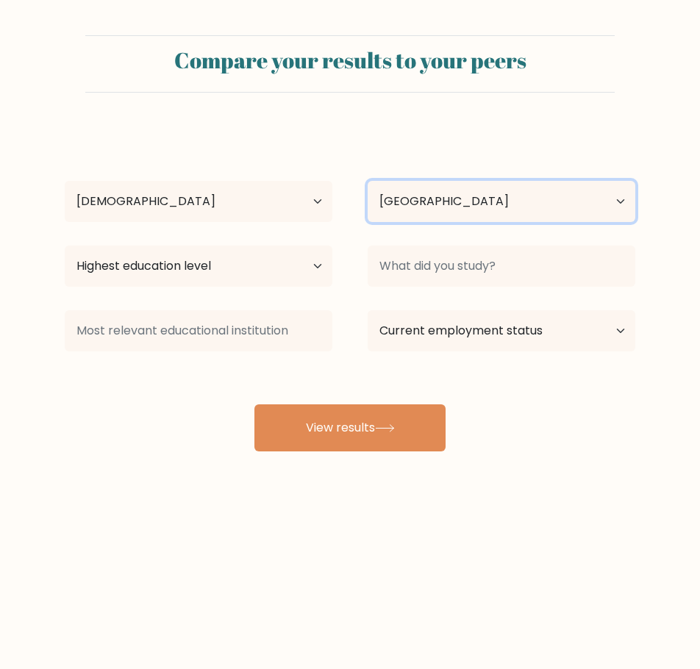
click at [440, 210] on select "Country Afghanistan Albania Algeria American Samoa Andorra Angola Anguilla Anta…" at bounding box center [502, 201] width 268 height 41
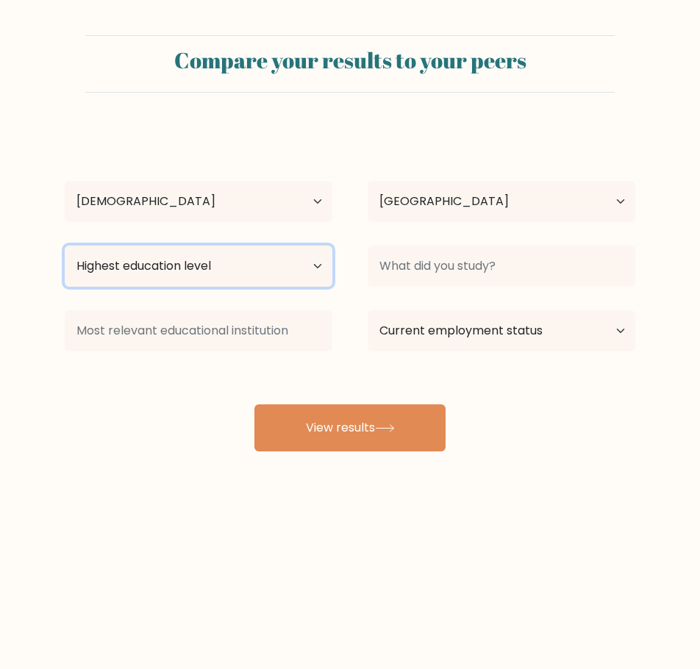
click at [251, 285] on select "Highest education level No schooling Primary Lower Secondary Upper Secondary Oc…" at bounding box center [199, 266] width 268 height 41
click at [65, 246] on select "Highest education level No schooling Primary Lower Secondary Upper Secondary Oc…" at bounding box center [199, 266] width 268 height 41
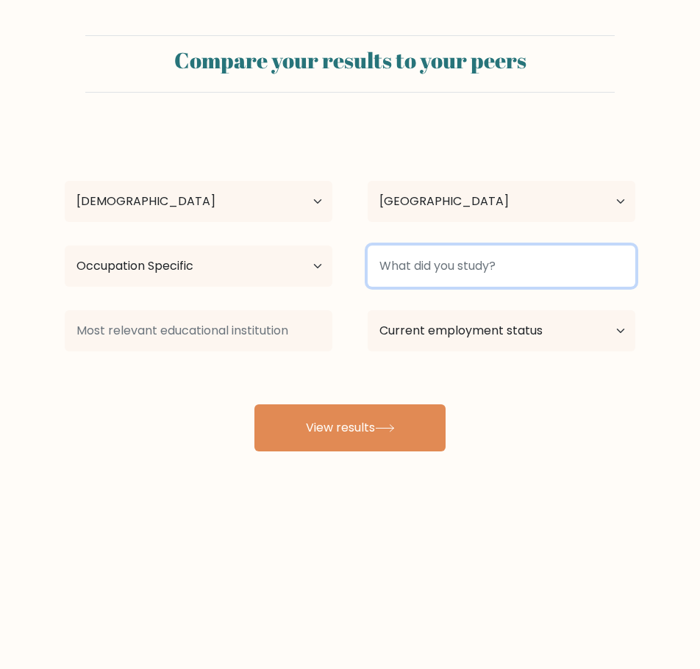
click at [392, 262] on input at bounding box center [502, 266] width 268 height 41
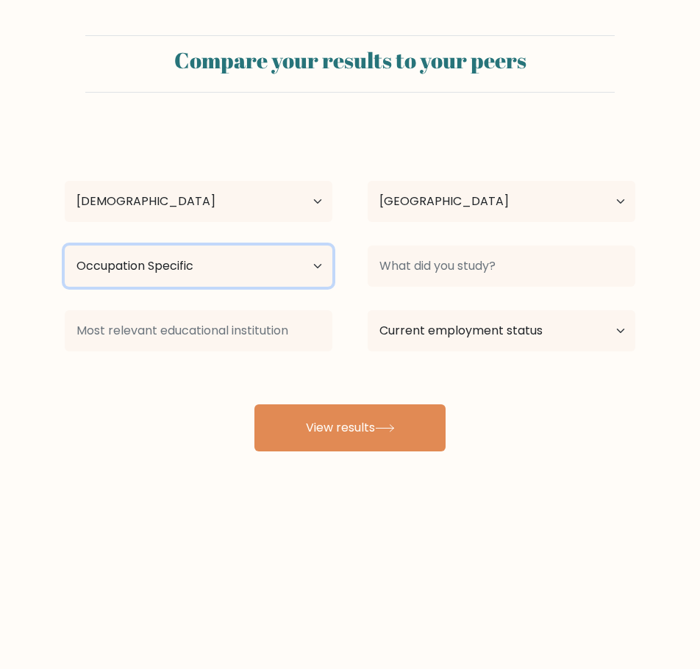
click at [282, 262] on select "Highest education level No schooling Primary Lower Secondary Upper Secondary Oc…" at bounding box center [199, 266] width 268 height 41
select select "upper_secondary"
click at [65, 246] on select "Highest education level No schooling Primary Lower Secondary Upper Secondary Oc…" at bounding box center [199, 266] width 268 height 41
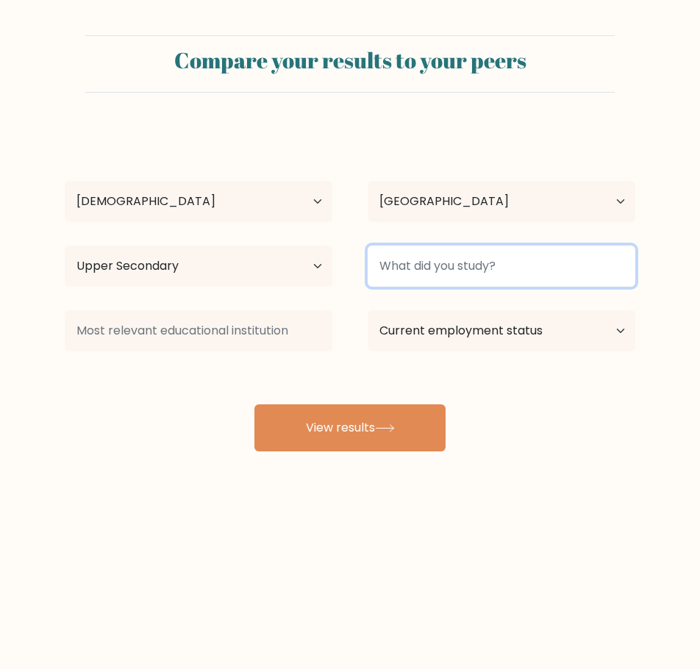
click at [393, 273] on input at bounding box center [502, 266] width 268 height 41
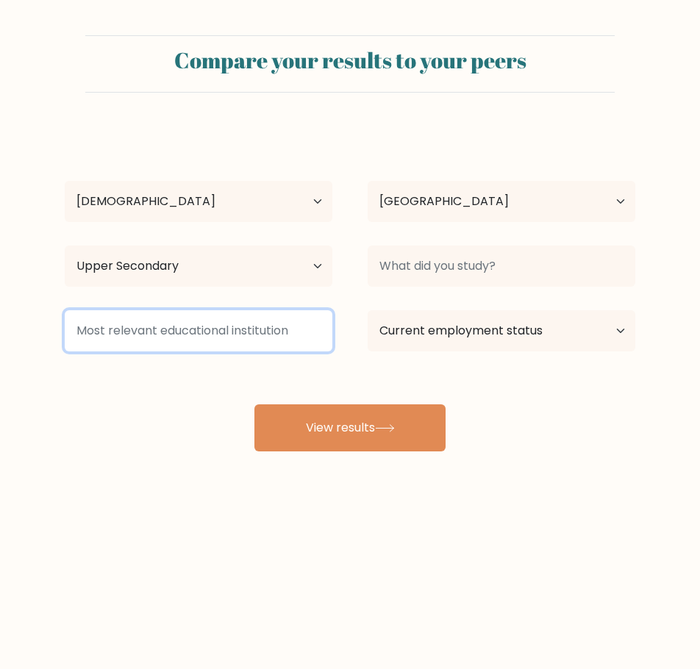
click at [240, 328] on input at bounding box center [199, 330] width 268 height 41
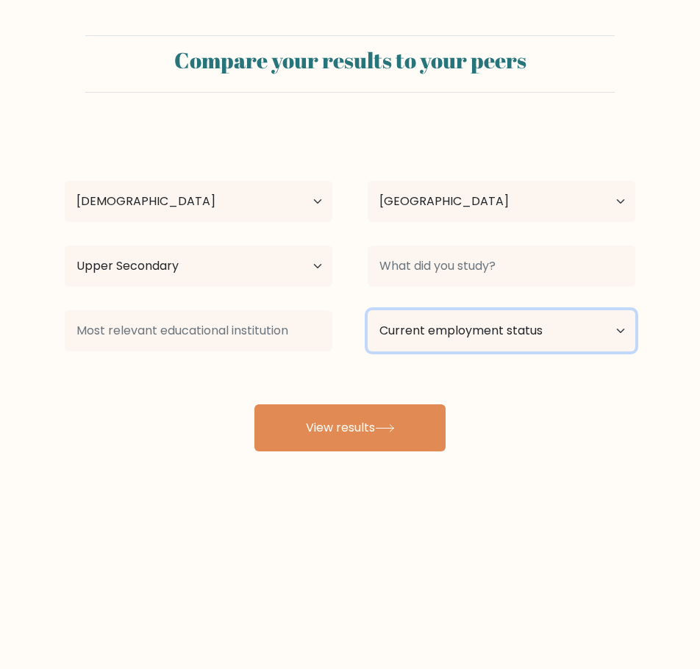
click at [440, 329] on select "Current employment status Employed Student Retired Other / prefer not to answer" at bounding box center [502, 330] width 268 height 41
select select "student"
click at [368, 310] on select "Current employment status Employed Student Retired Other / prefer not to answer" at bounding box center [502, 330] width 268 height 41
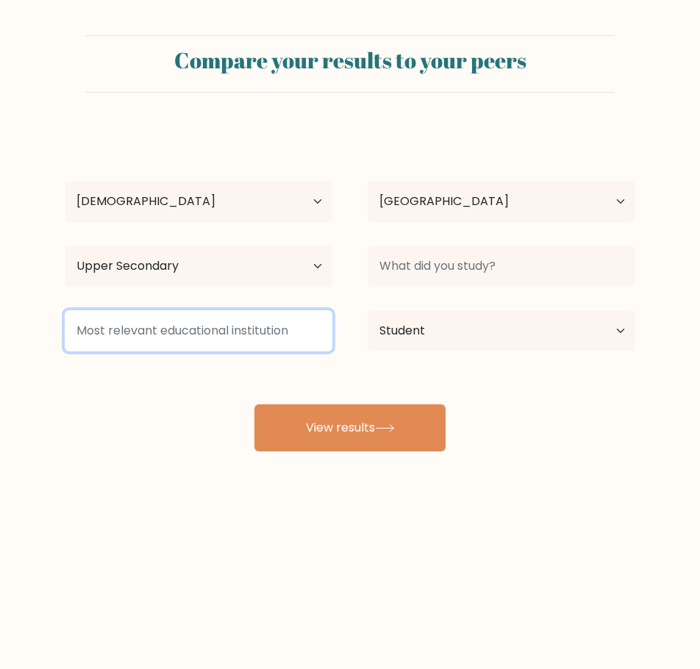
click at [255, 317] on input at bounding box center [199, 330] width 268 height 41
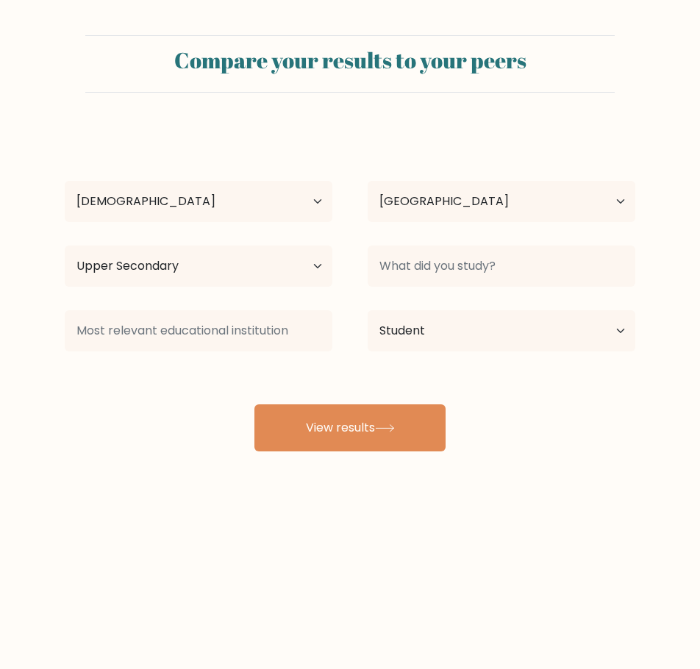
drag, startPoint x: 125, startPoint y: 396, endPoint x: 133, endPoint y: 387, distance: 12.0
click at [133, 387] on div "Seth Miller-Graham Age Under 18 years old 18-24 years old 25-34 years old 35-44…" at bounding box center [350, 290] width 588 height 324
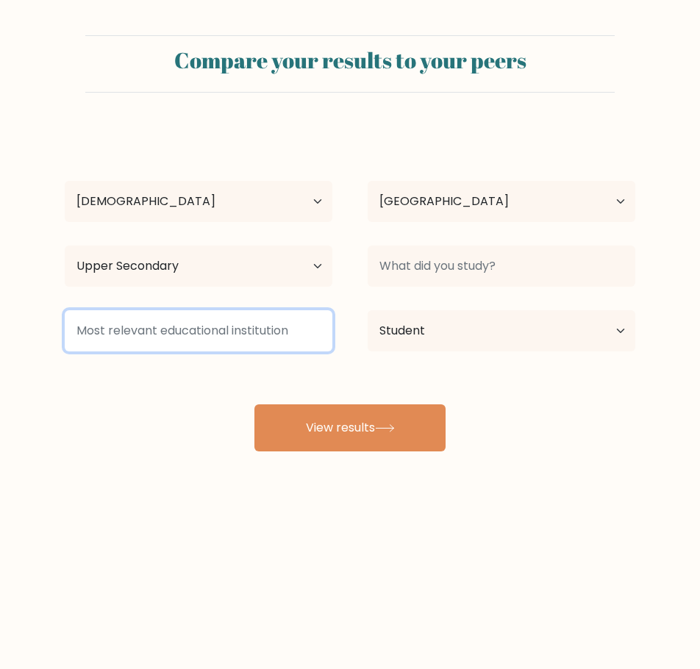
click at [253, 321] on input at bounding box center [199, 330] width 268 height 41
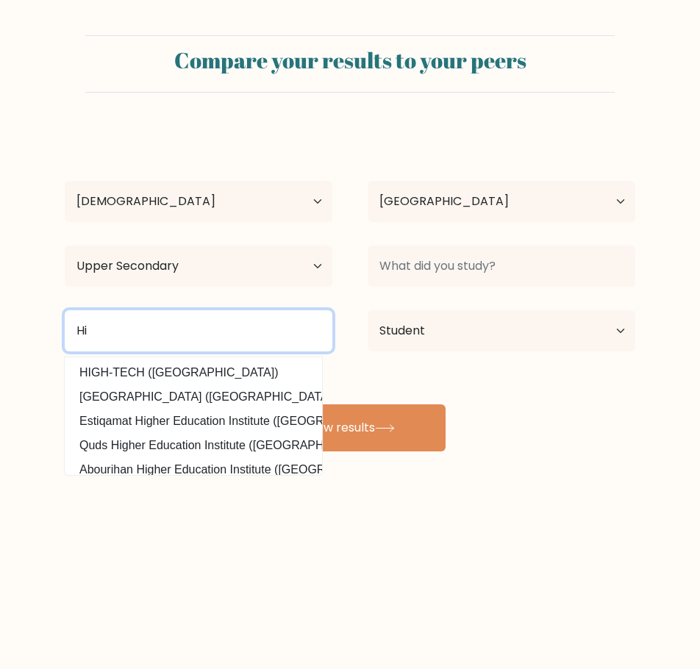
type input "H"
type input "P"
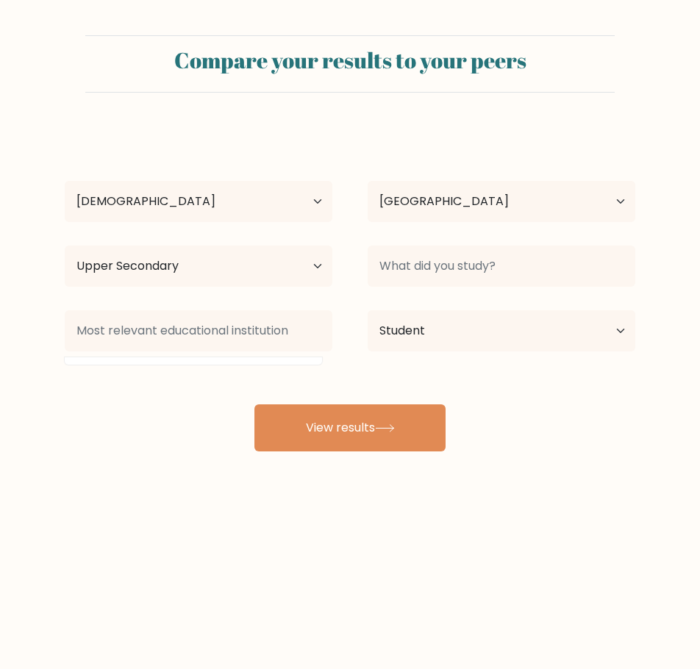
drag, startPoint x: 363, startPoint y: 487, endPoint x: 360, endPoint y: 468, distance: 20.1
click at [363, 487] on div "Compare your results to your peers Seth Miller-Graham Age Under 18 years old 18…" at bounding box center [350, 278] width 700 height 557
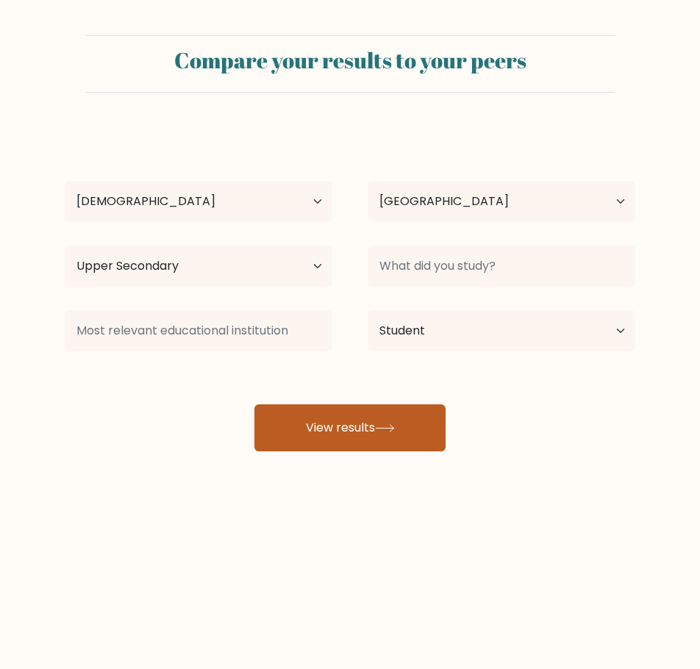
click at [360, 449] on button "View results" at bounding box center [349, 427] width 191 height 47
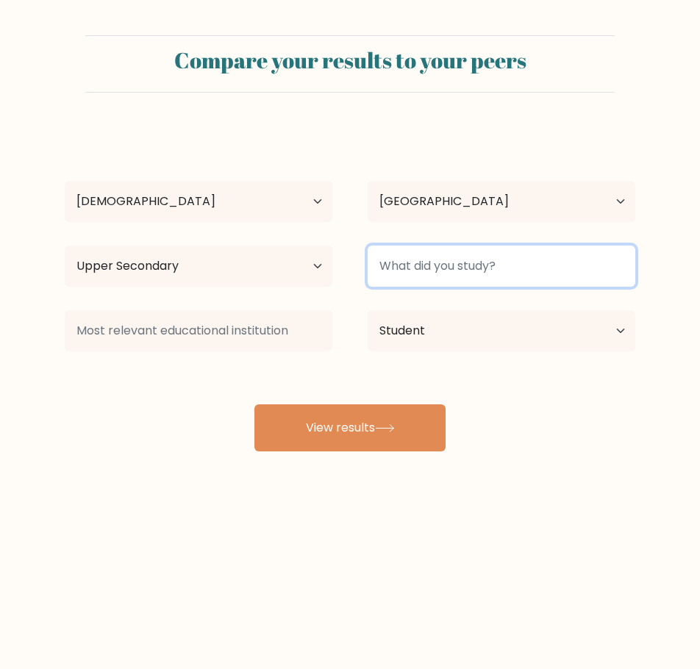
click at [479, 264] on input at bounding box center [502, 266] width 268 height 41
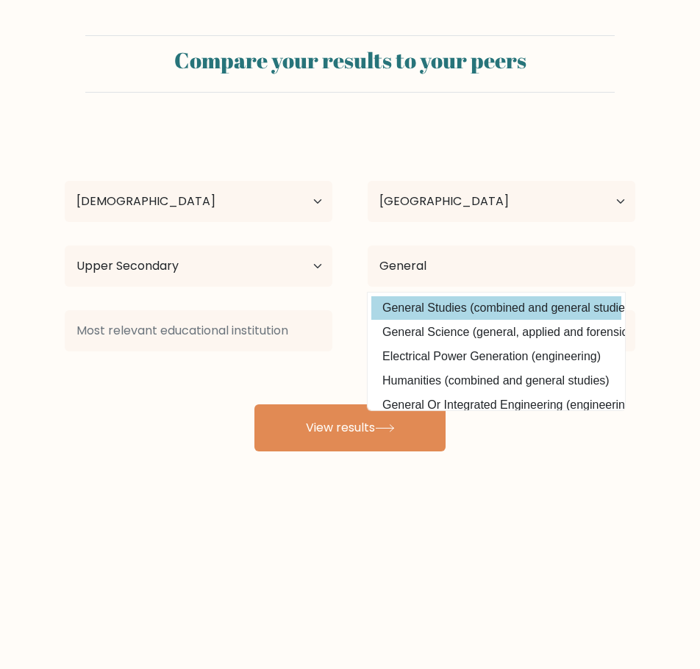
click at [510, 310] on option "General Studies (combined and general studies)" at bounding box center [496, 308] width 250 height 24
type input "General Studies"
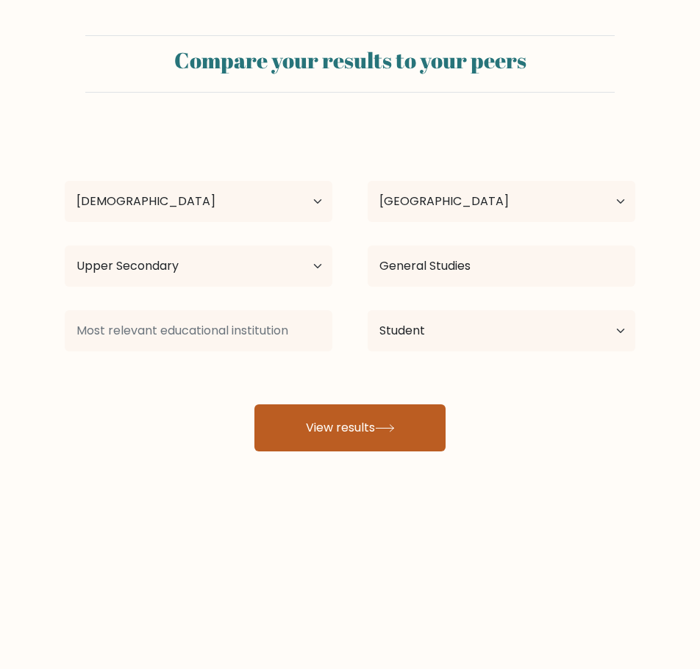
click at [282, 438] on button "View results" at bounding box center [349, 427] width 191 height 47
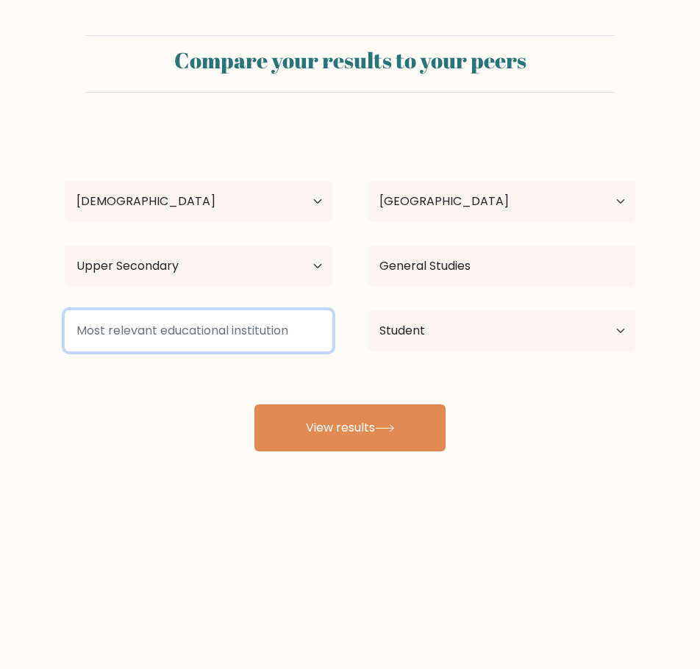
click at [248, 327] on input at bounding box center [199, 330] width 268 height 41
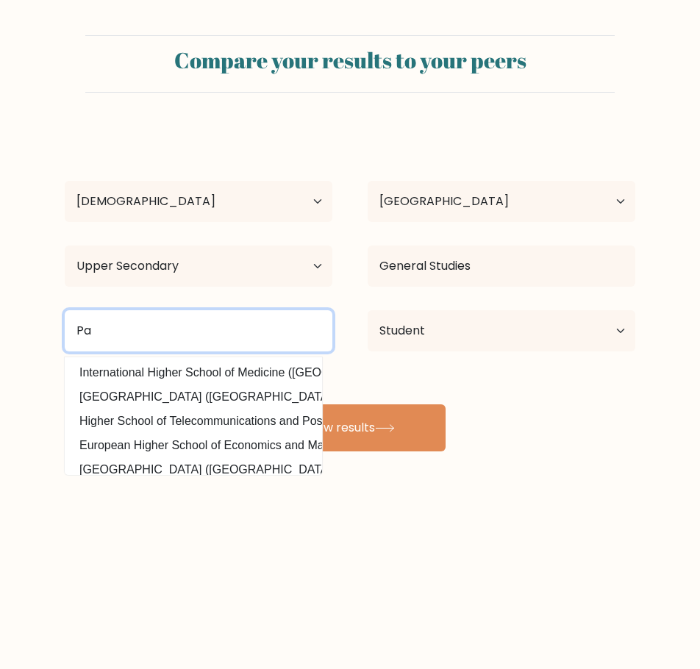
type input "P"
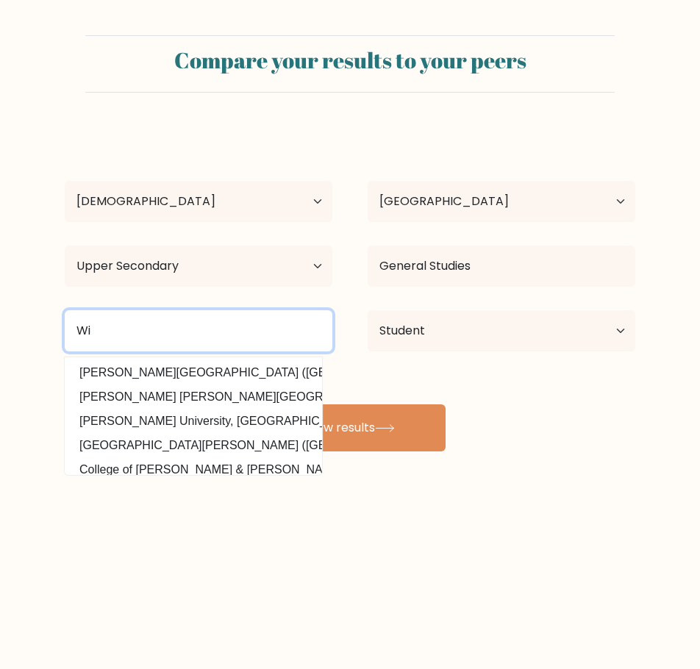
type input "W"
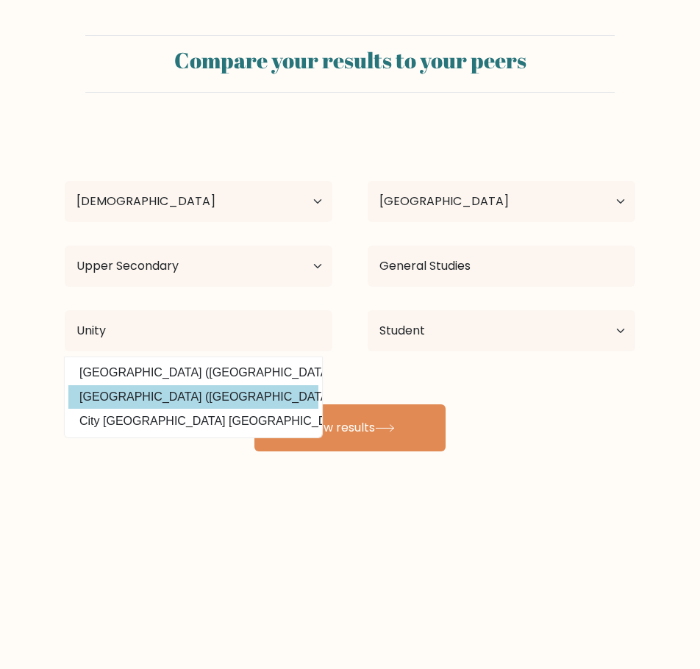
click at [267, 403] on option "Unity College (United States)" at bounding box center [193, 397] width 250 height 24
type input "[GEOGRAPHIC_DATA]"
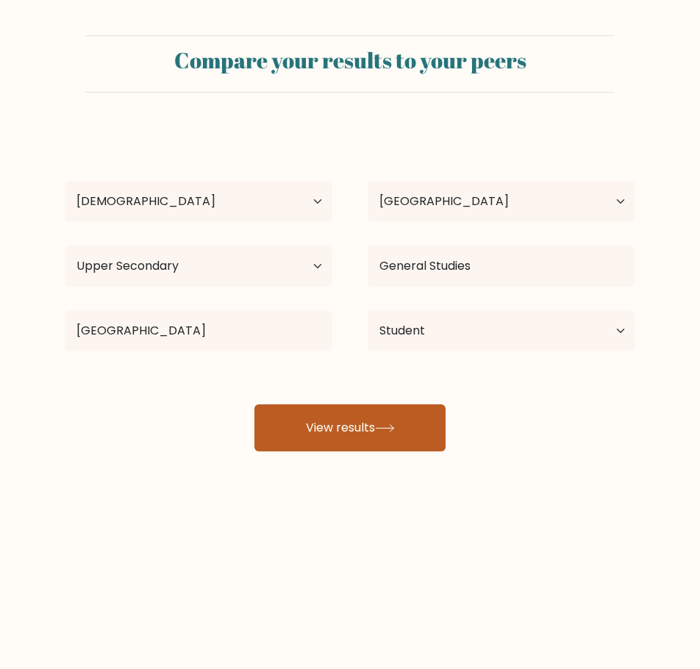
click at [308, 418] on button "View results" at bounding box center [349, 427] width 191 height 47
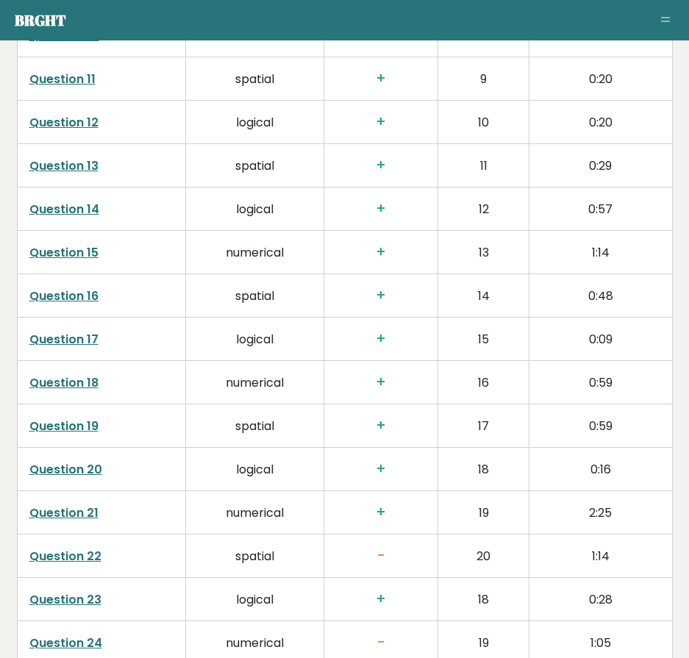
scroll to position [2880, 0]
